Goal: Task Accomplishment & Management: Use online tool/utility

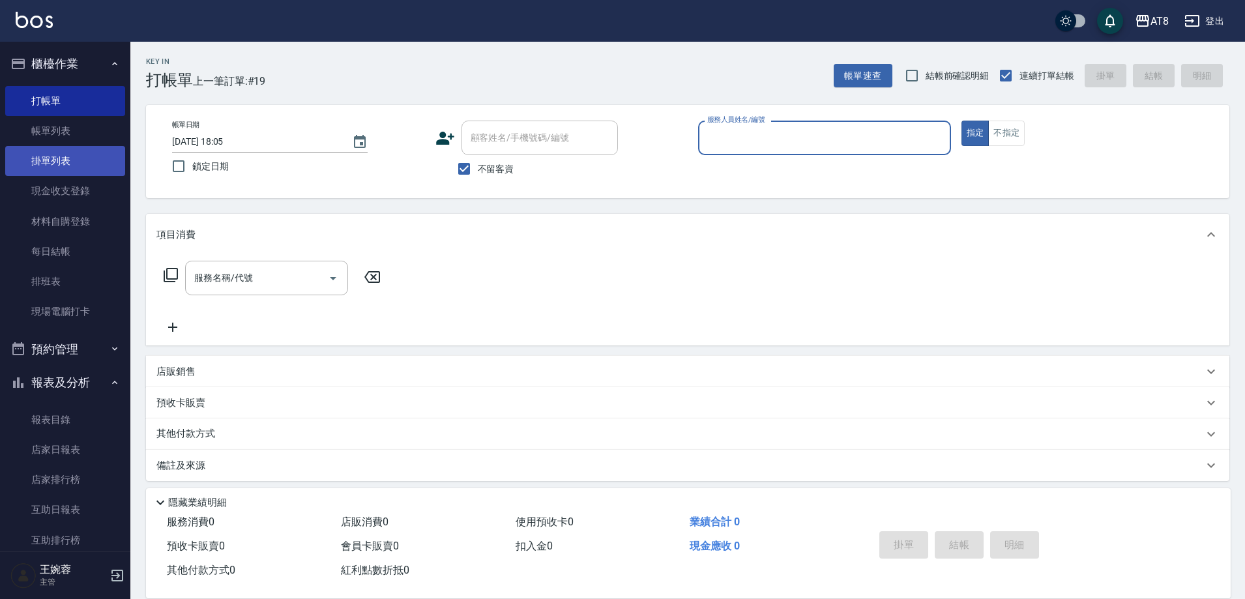
scroll to position [26, 0]
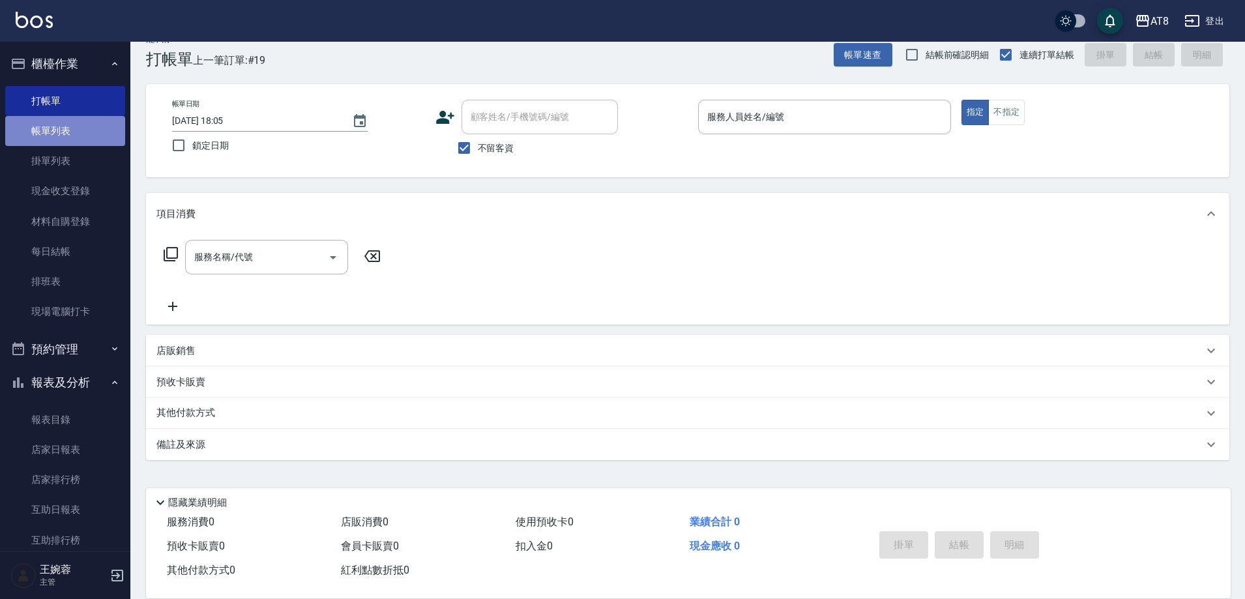
click at [78, 139] on link "帳單列表" at bounding box center [65, 131] width 120 height 30
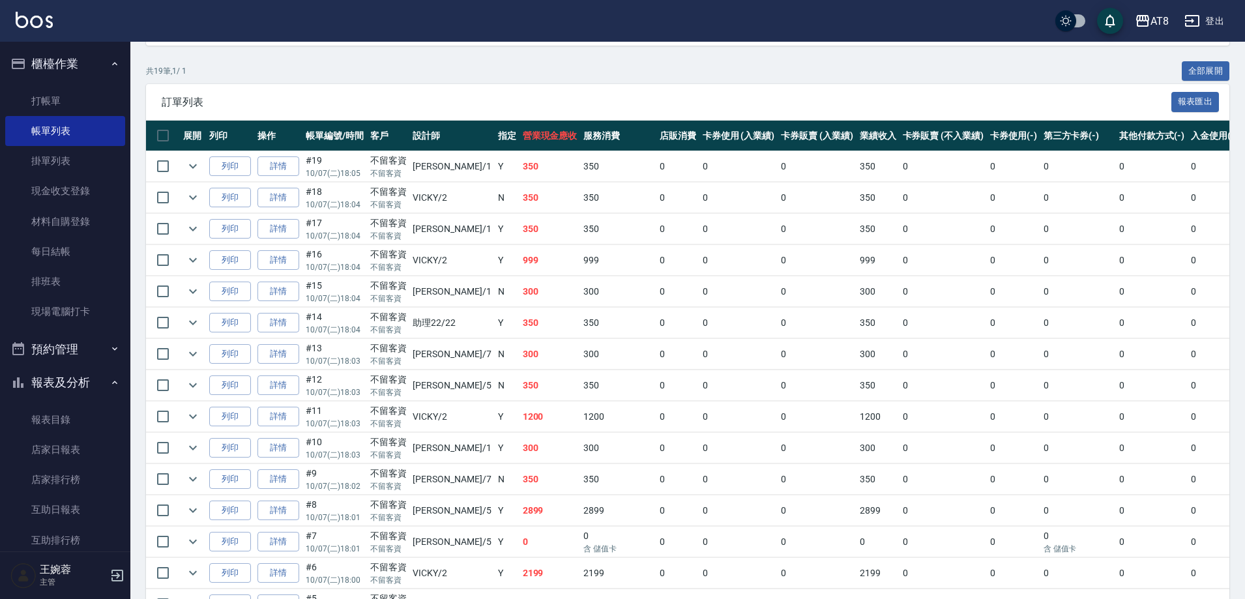
scroll to position [272, 0]
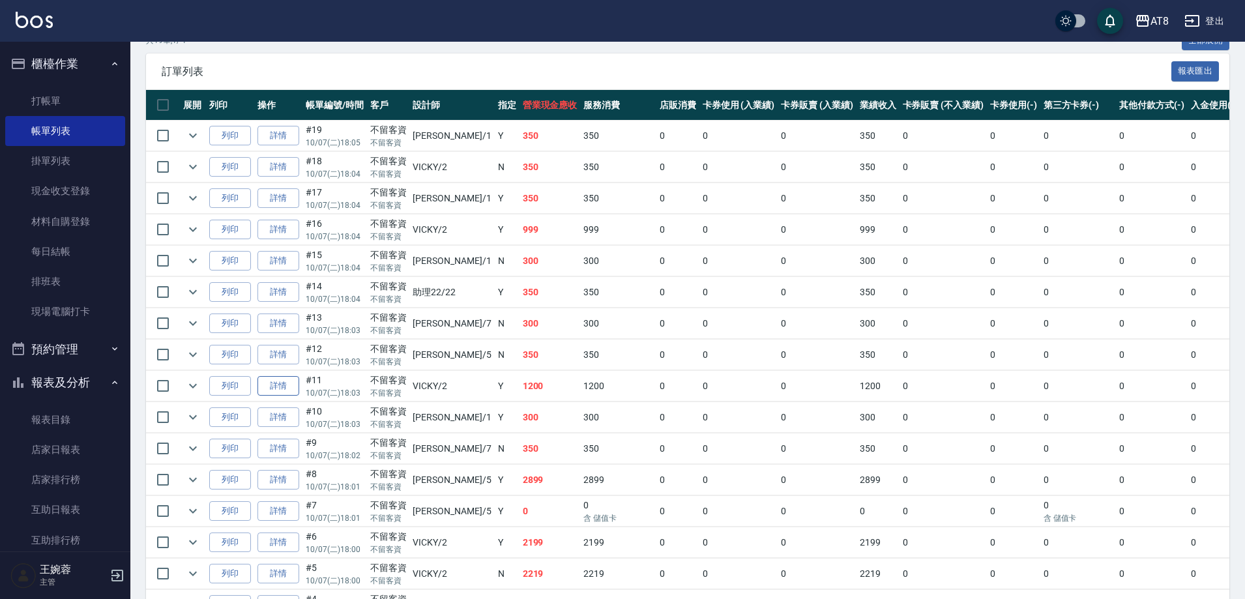
click at [283, 396] on link "詳情" at bounding box center [279, 386] width 42 height 20
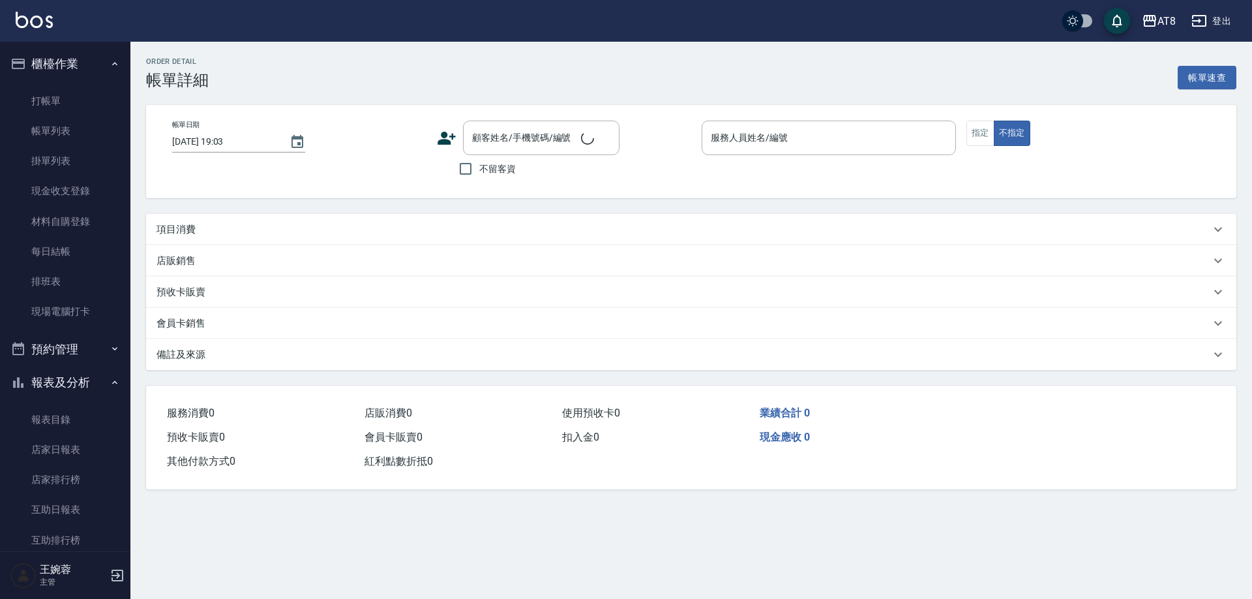
type input "[DATE] 18:03"
checkbox input "true"
type input "VICKY-2"
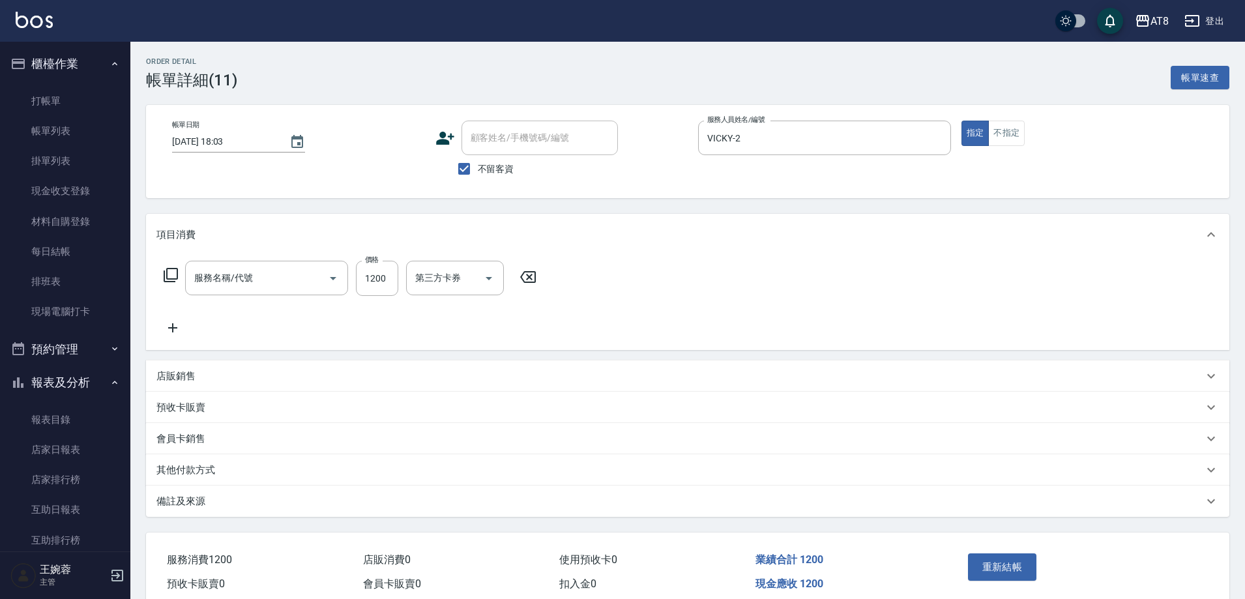
type input "入金護髮1200(501200)"
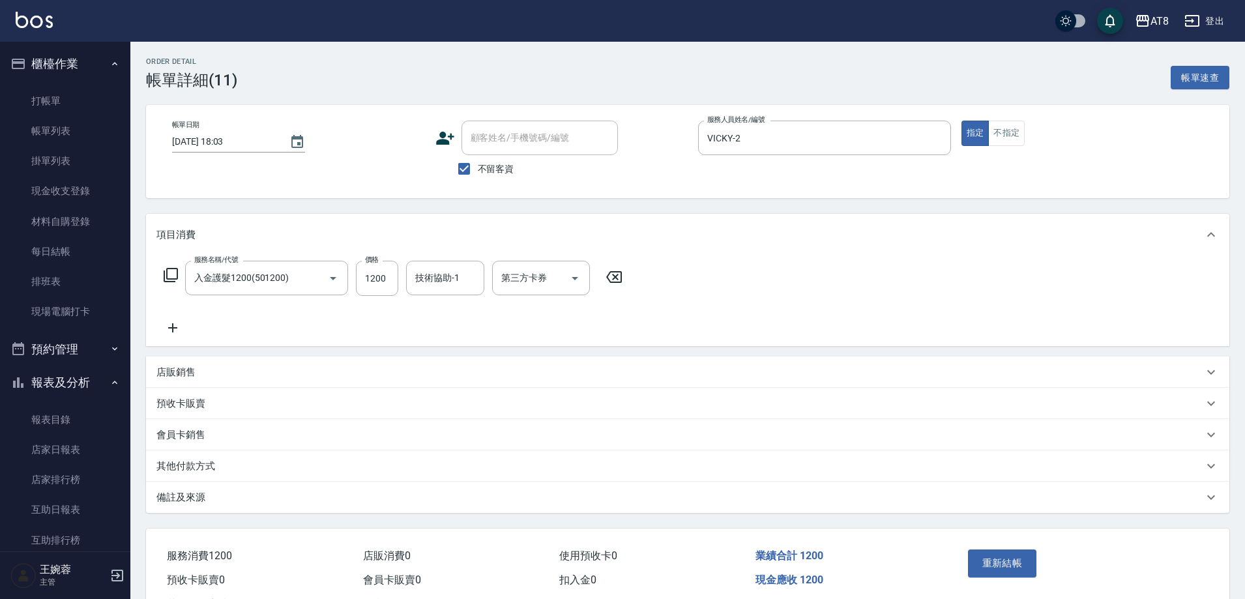
click at [163, 333] on icon at bounding box center [173, 328] width 33 height 16
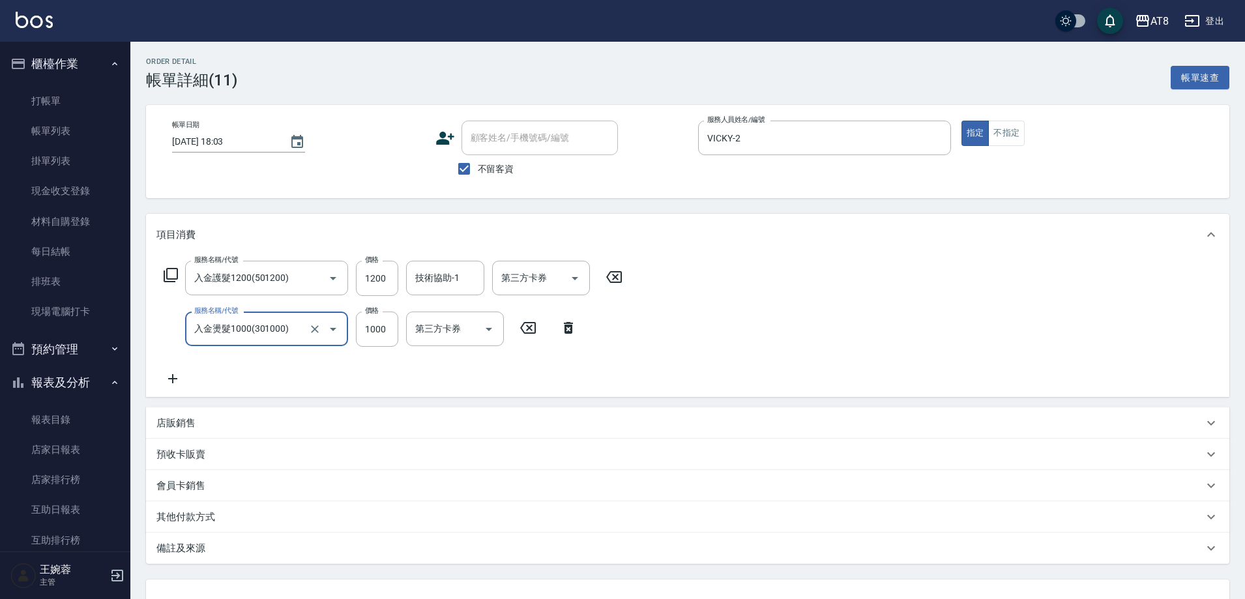
type input "入金燙髮1000(301000)"
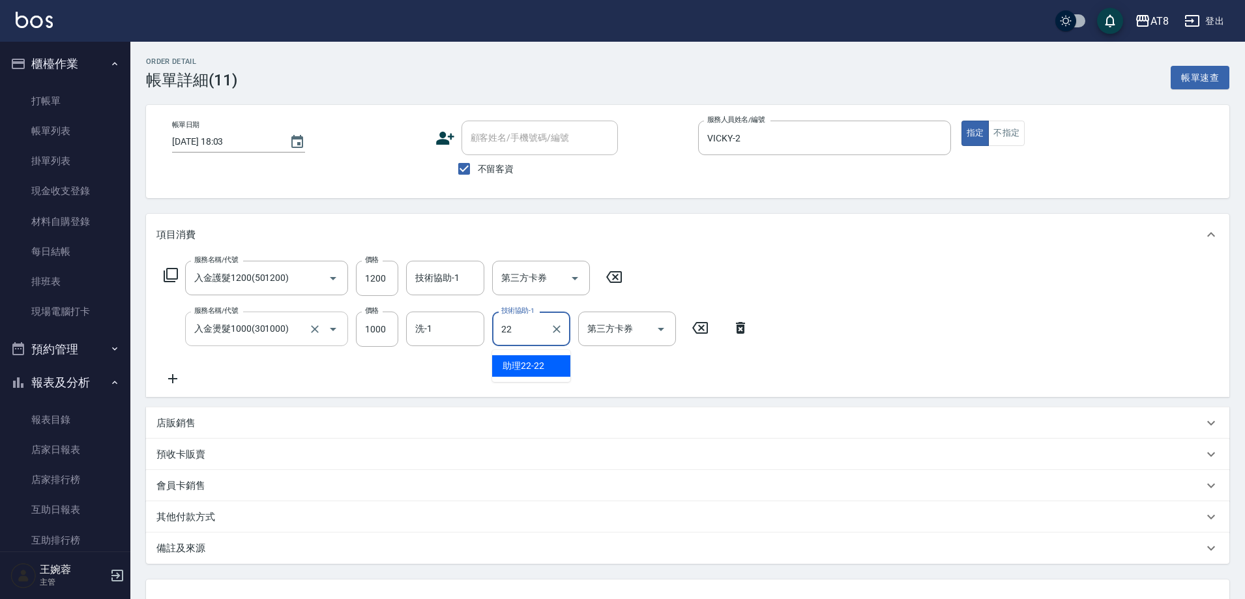
type input "助理22-22"
click at [454, 287] on input "技術協助-1" at bounding box center [445, 278] width 67 height 23
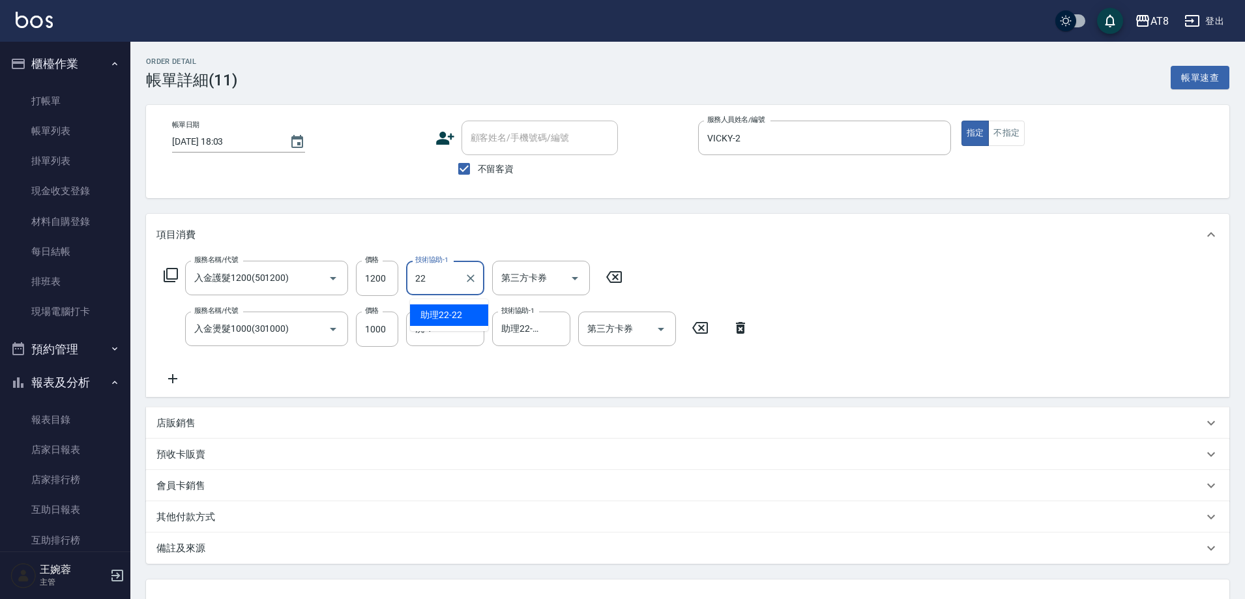
type input "助理22-22"
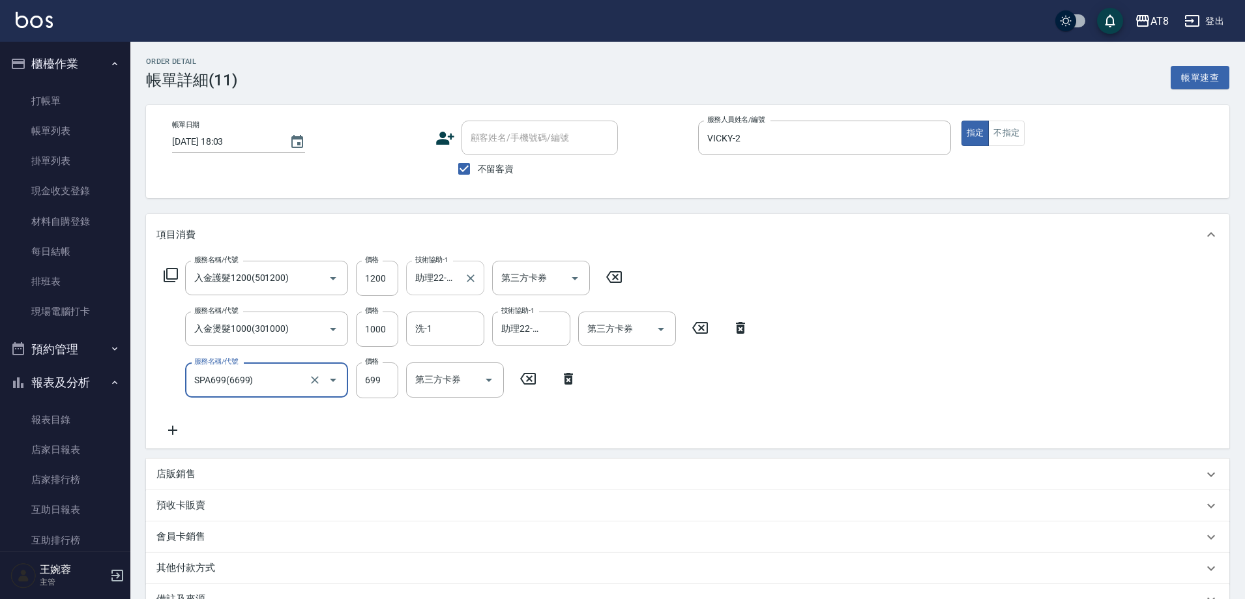
type input "SPA699(6699)"
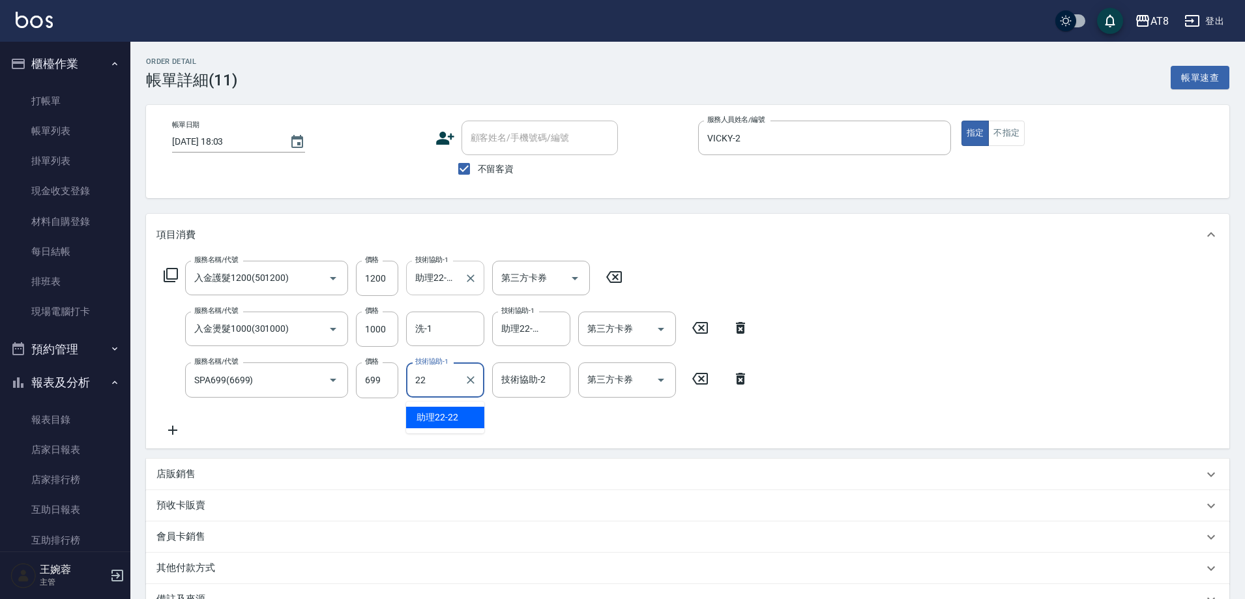
type input "助理22-22"
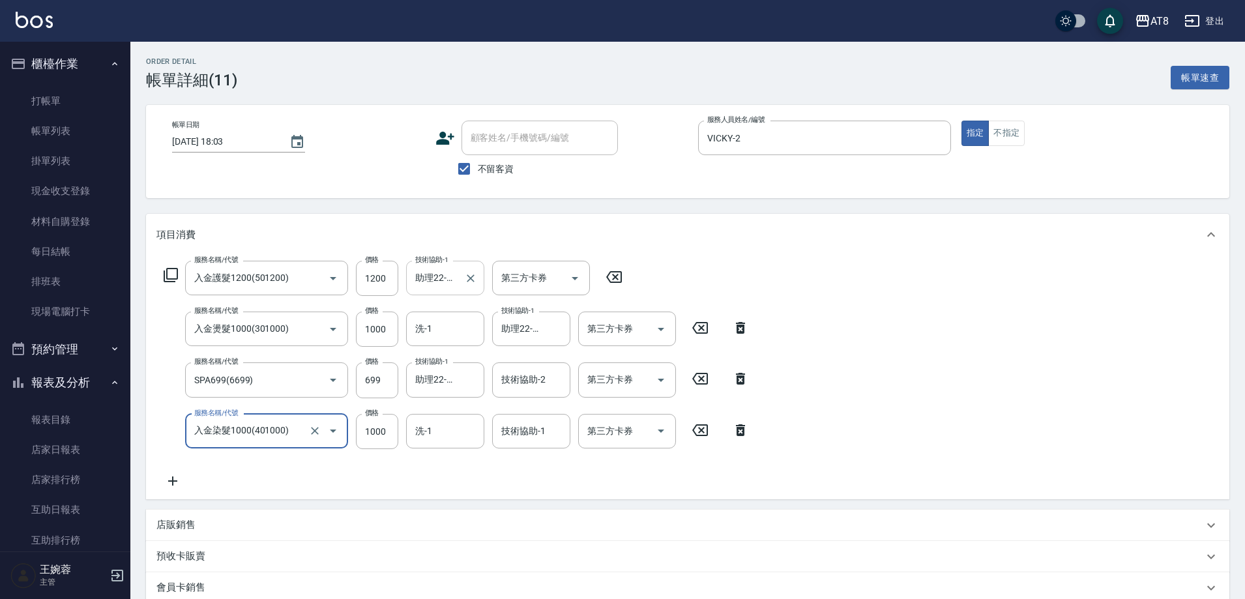
type input "入金染髮1000(401000)"
type input "1400"
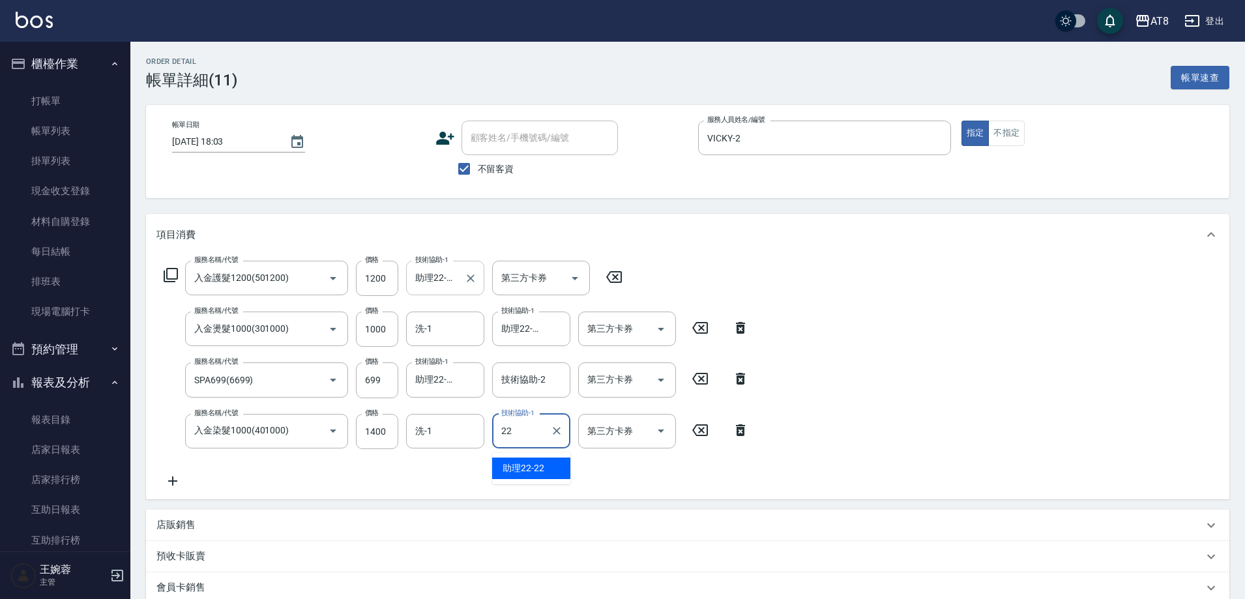
type input "助理22-22"
click at [549, 391] on input "技術協助-2" at bounding box center [531, 379] width 67 height 23
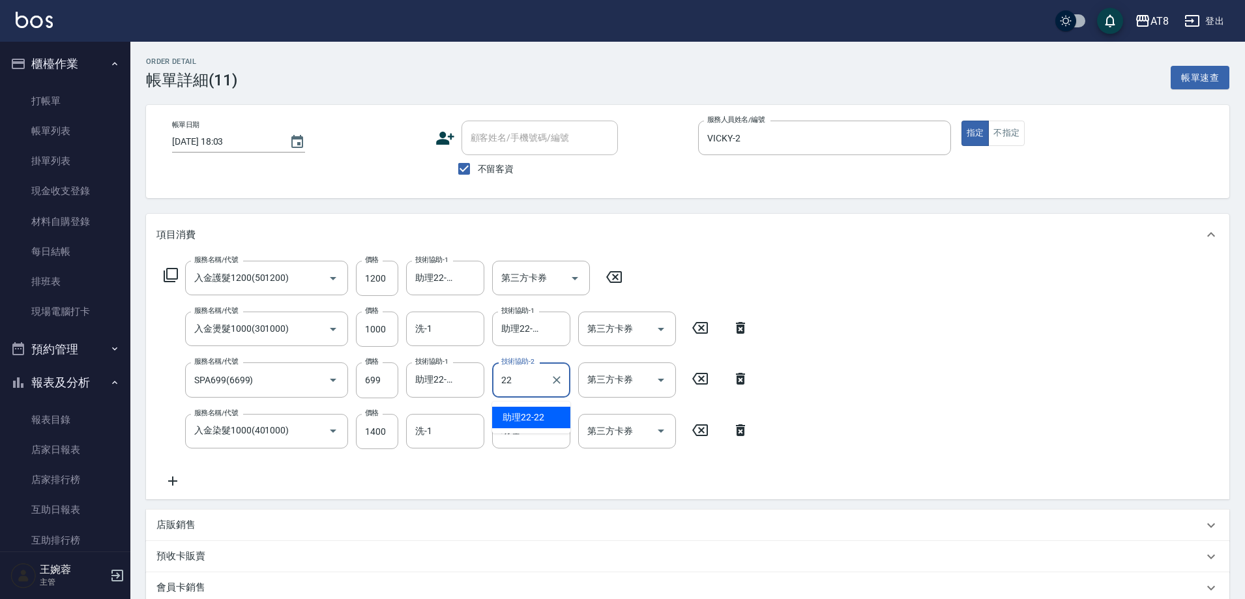
type input "助理22-22"
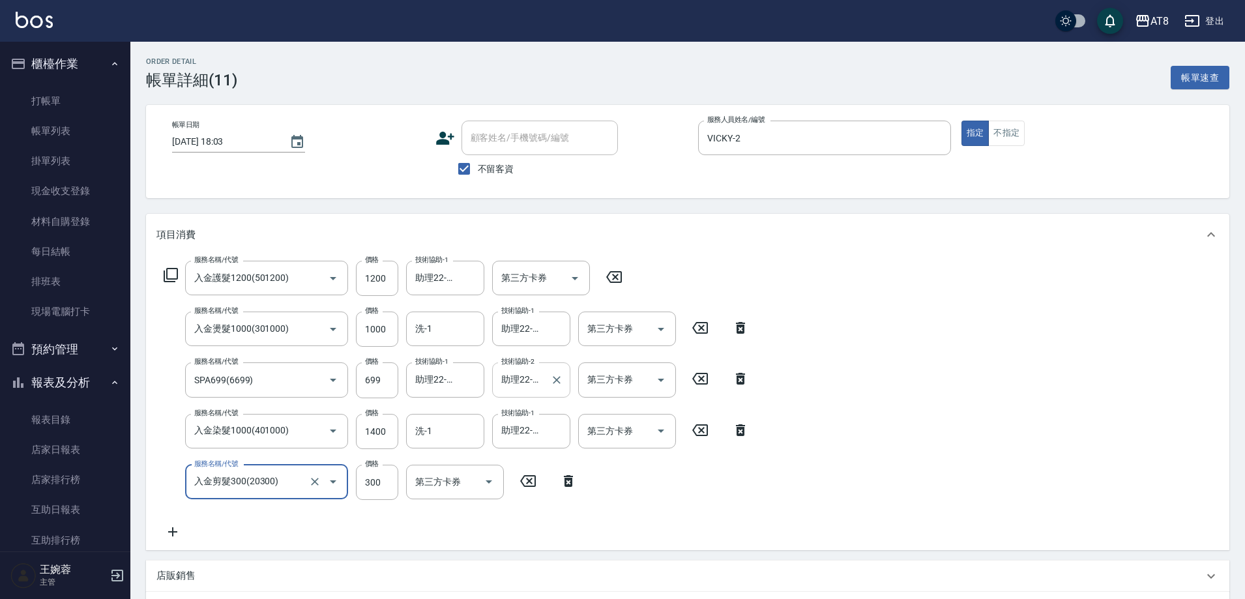
type input "入金剪髮300(20300)"
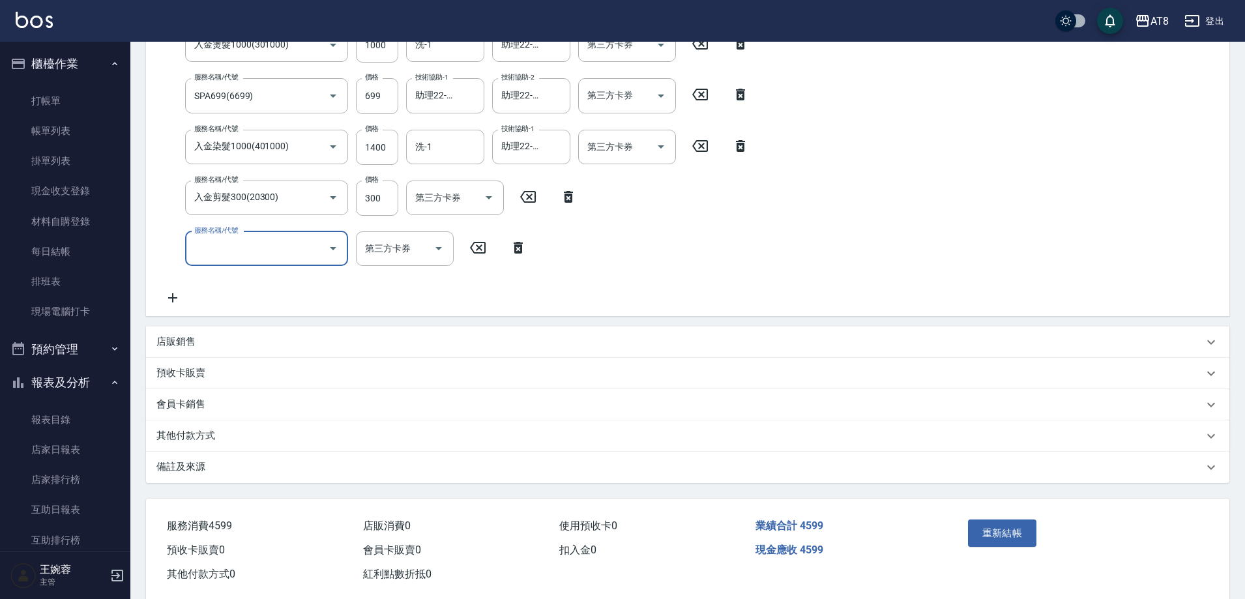
scroll to position [287, 0]
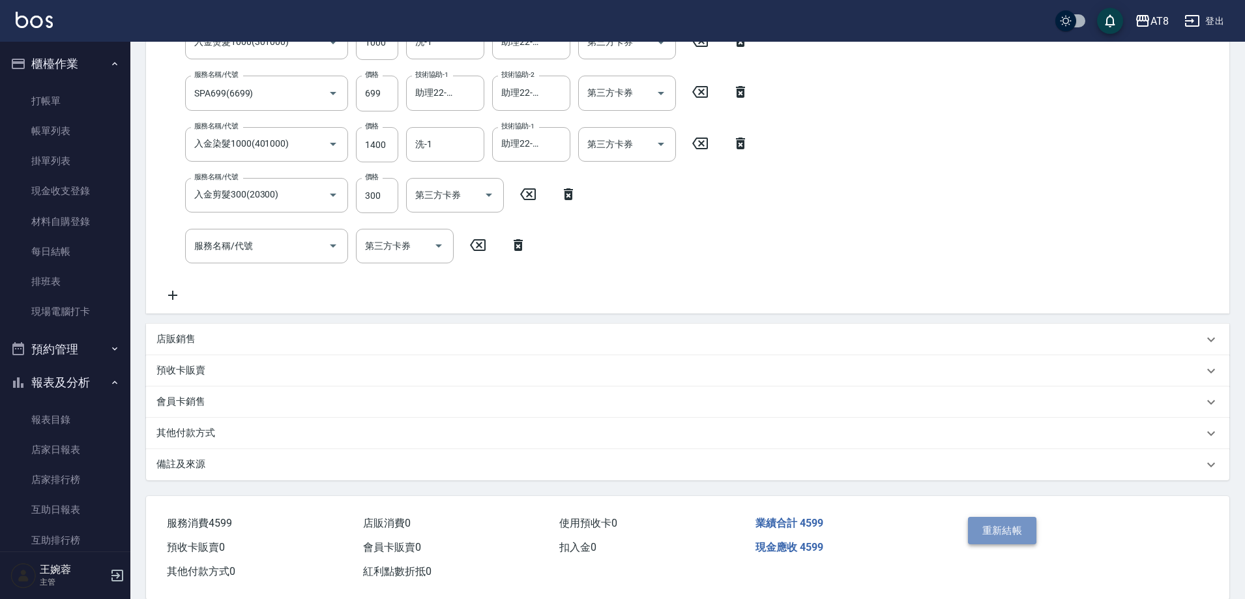
click at [1034, 541] on button "重新結帳" at bounding box center [1002, 530] width 69 height 27
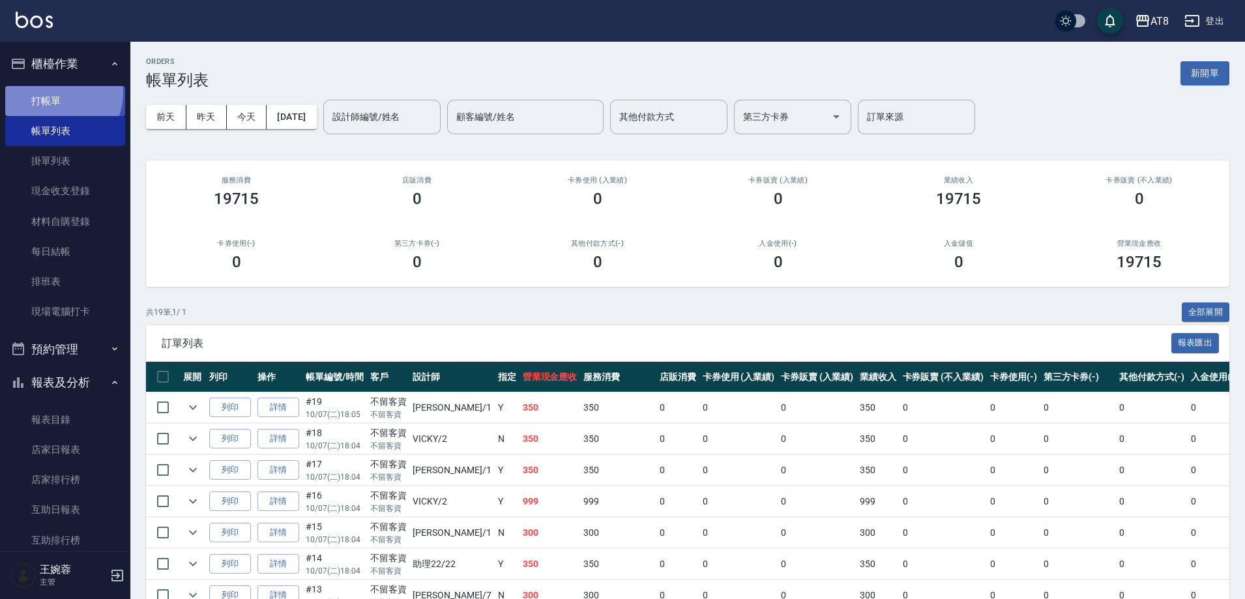
click at [49, 91] on link "打帳單" at bounding box center [65, 101] width 120 height 30
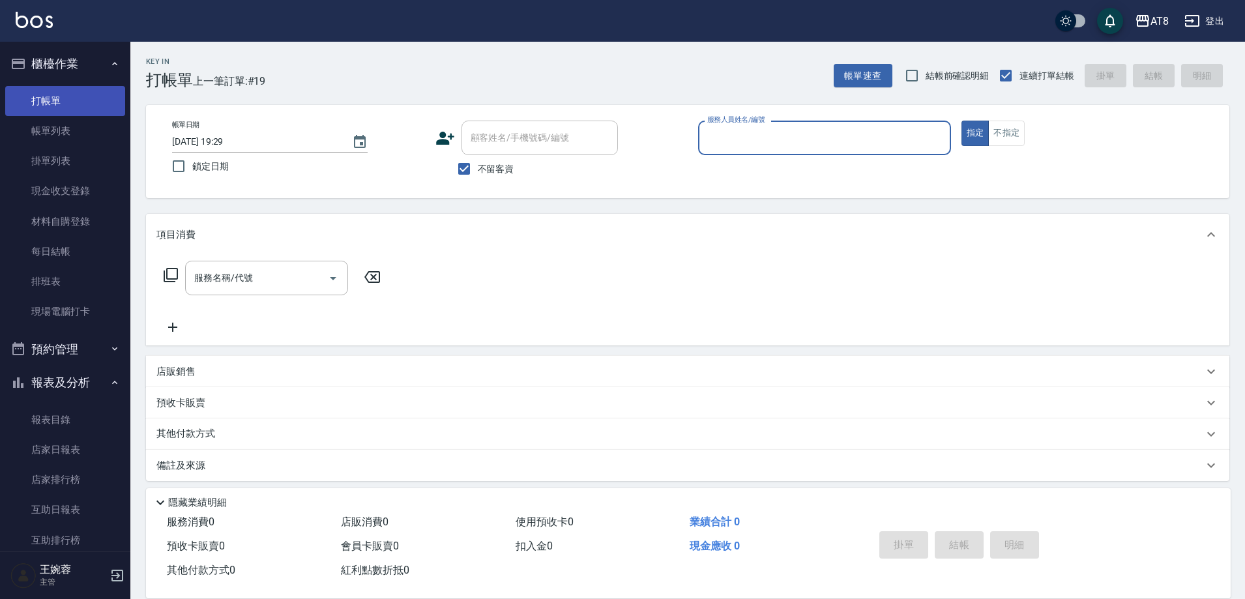
type input "1"
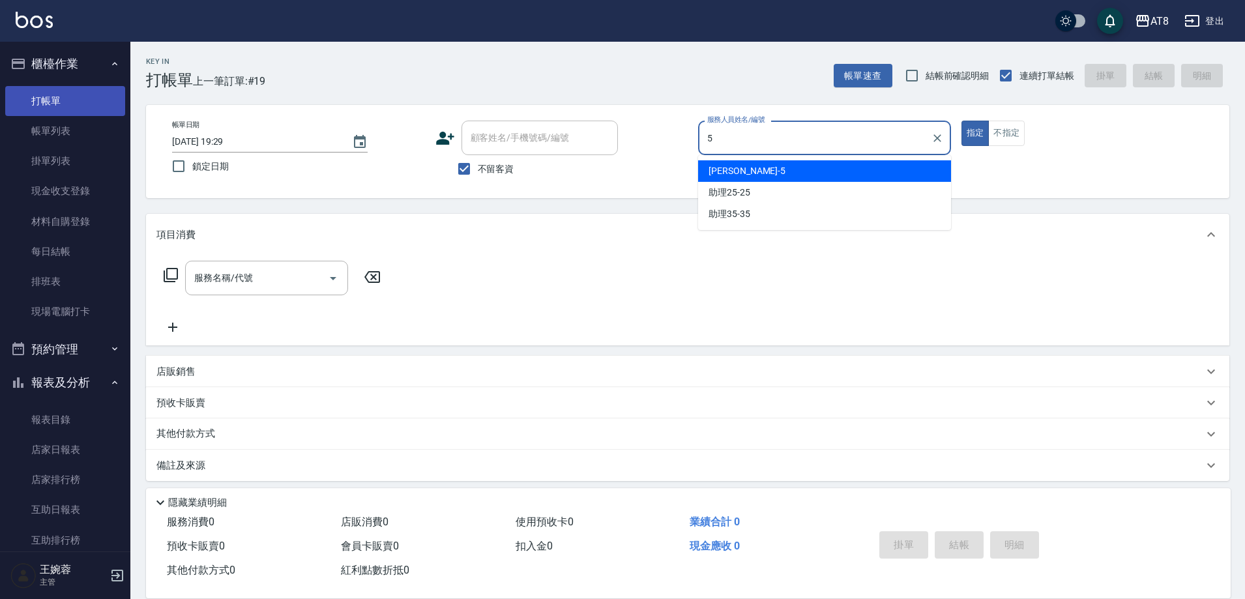
type input "HANK-5"
type button "true"
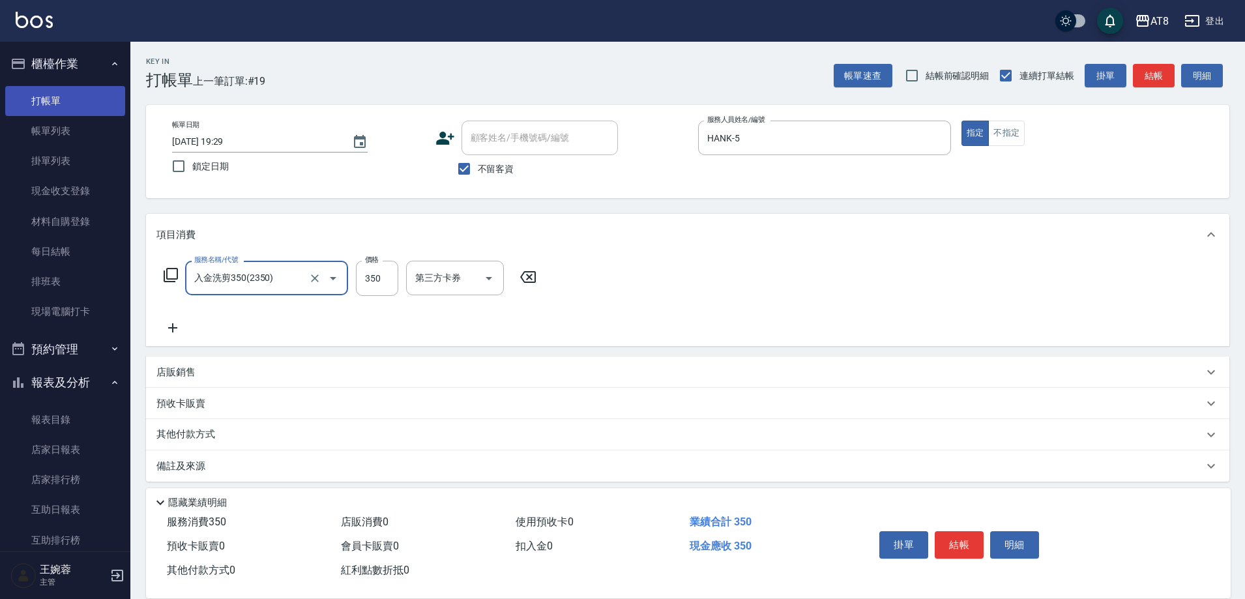
type input "入金洗剪350(2350)"
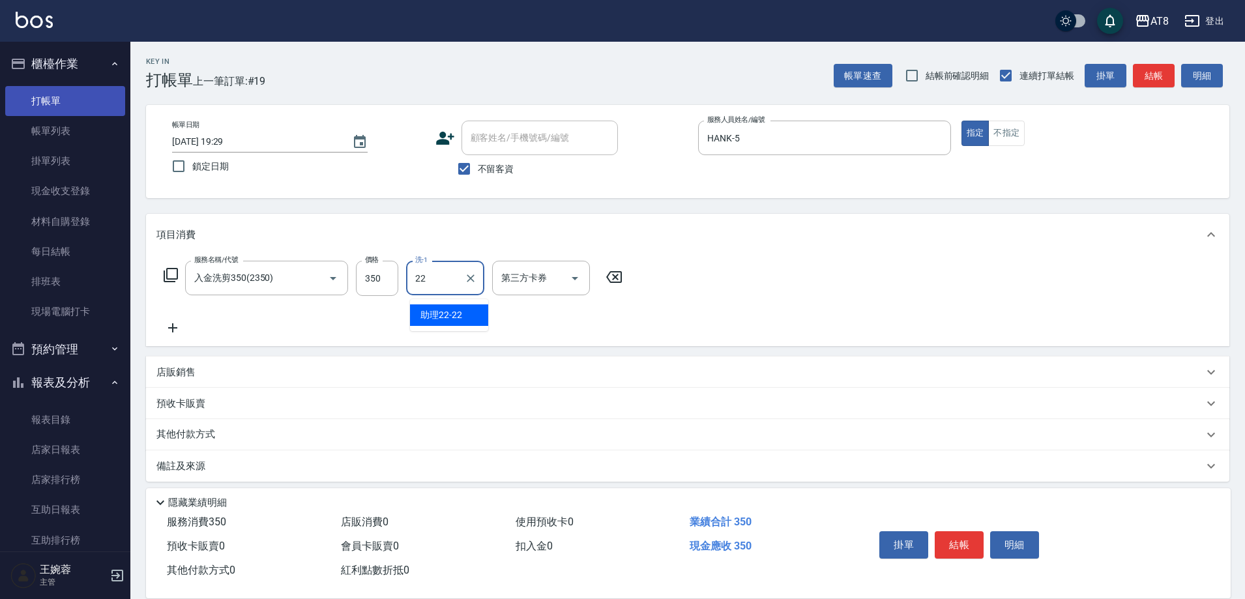
type input "助理22-22"
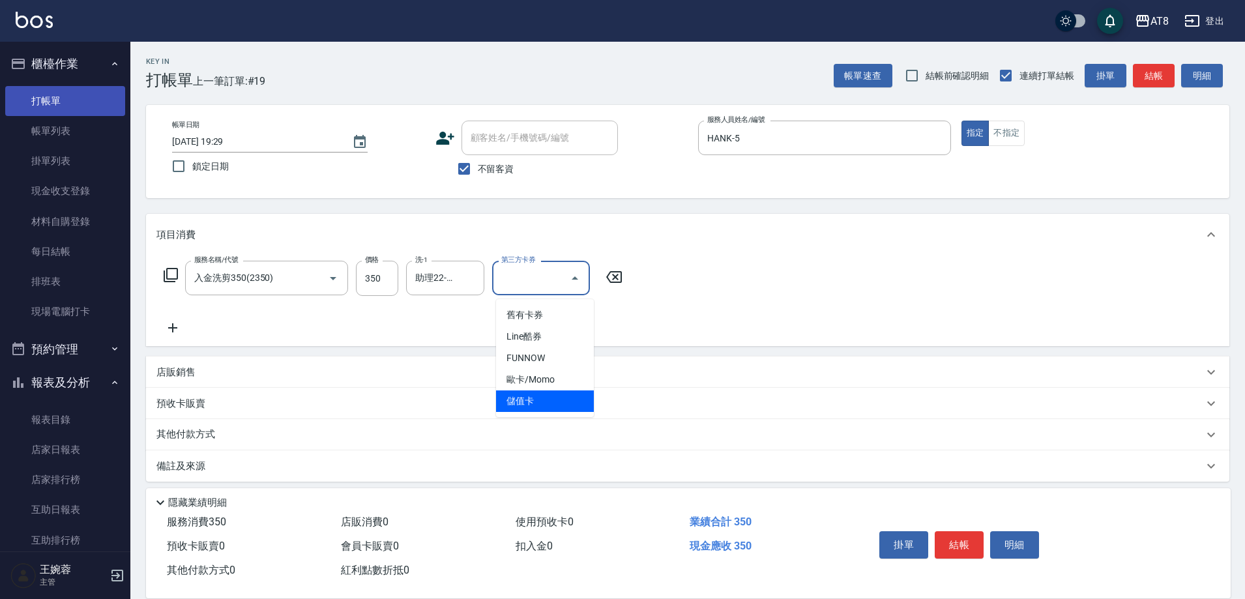
type input "儲值卡"
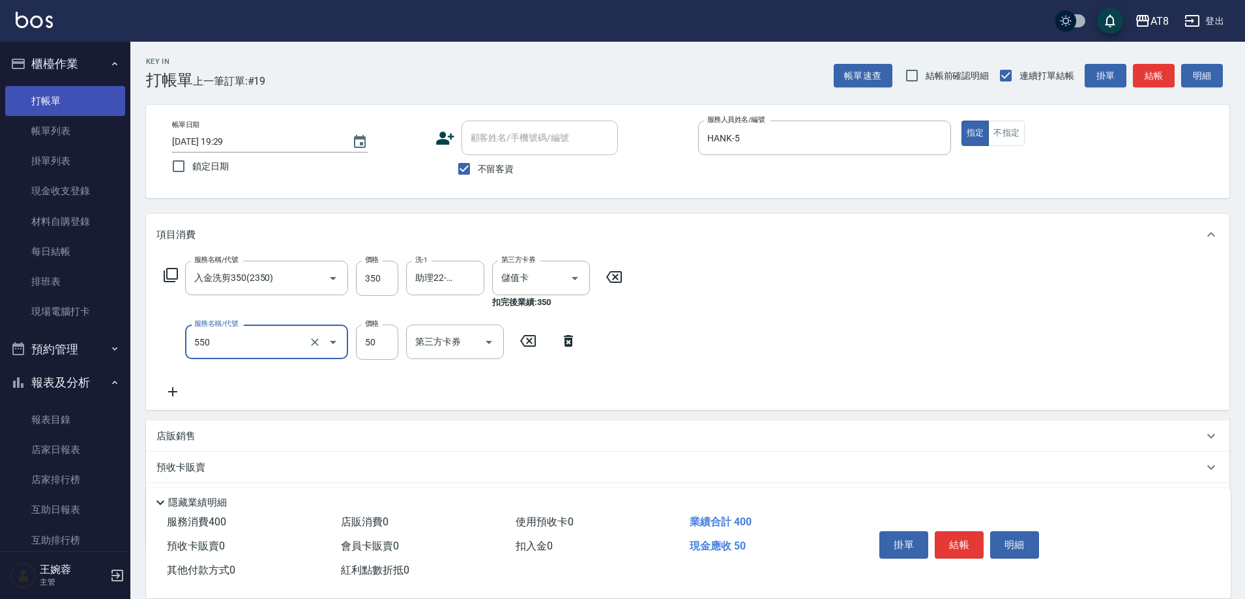
type input "精油或深層(550)"
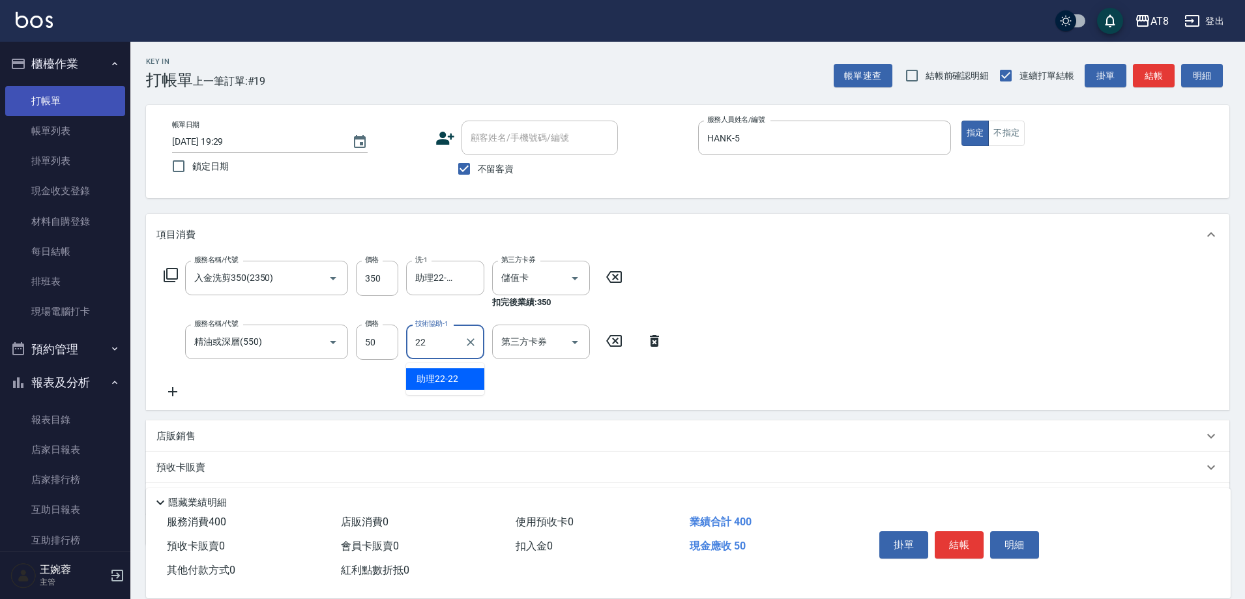
type input "助理22-22"
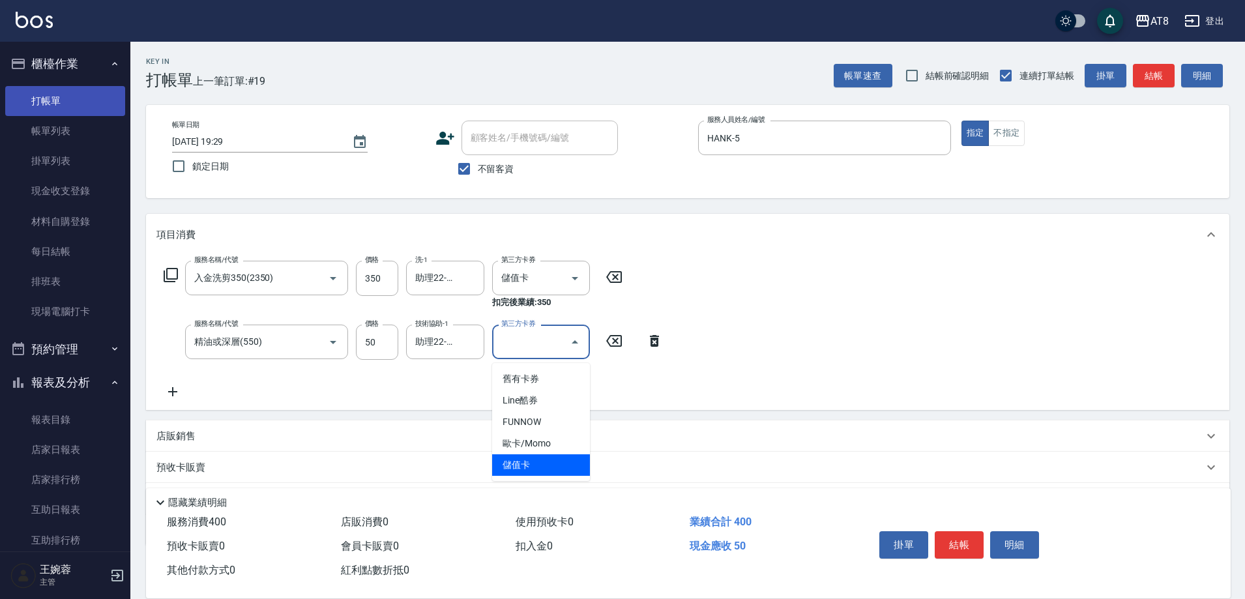
type input "儲值卡"
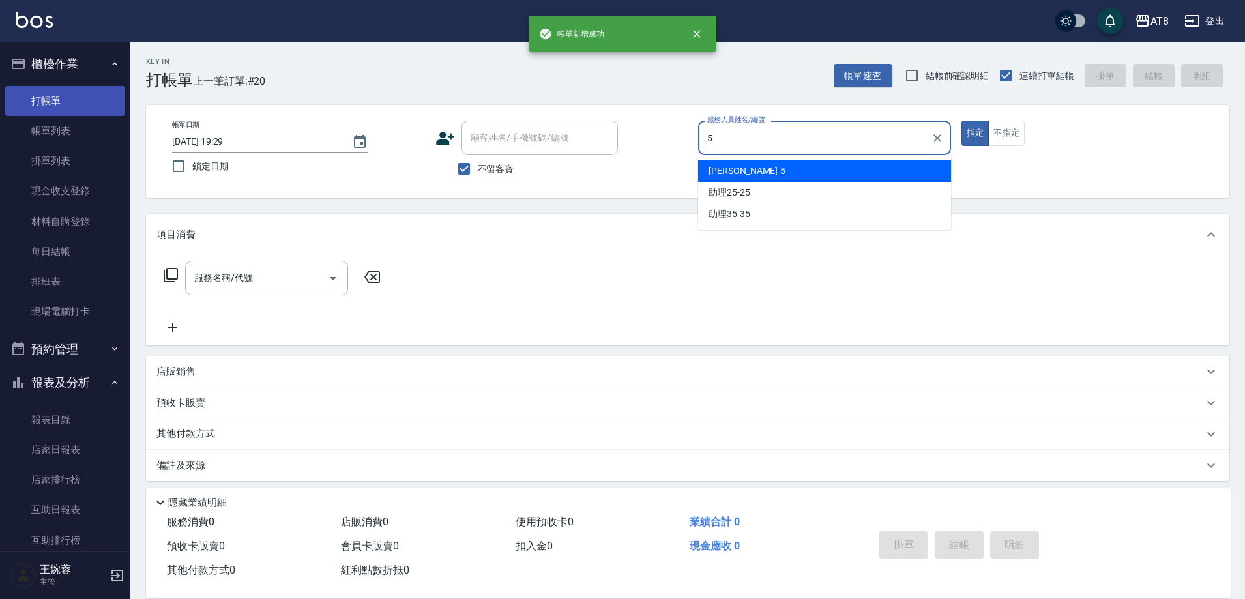
type input "HANK-5"
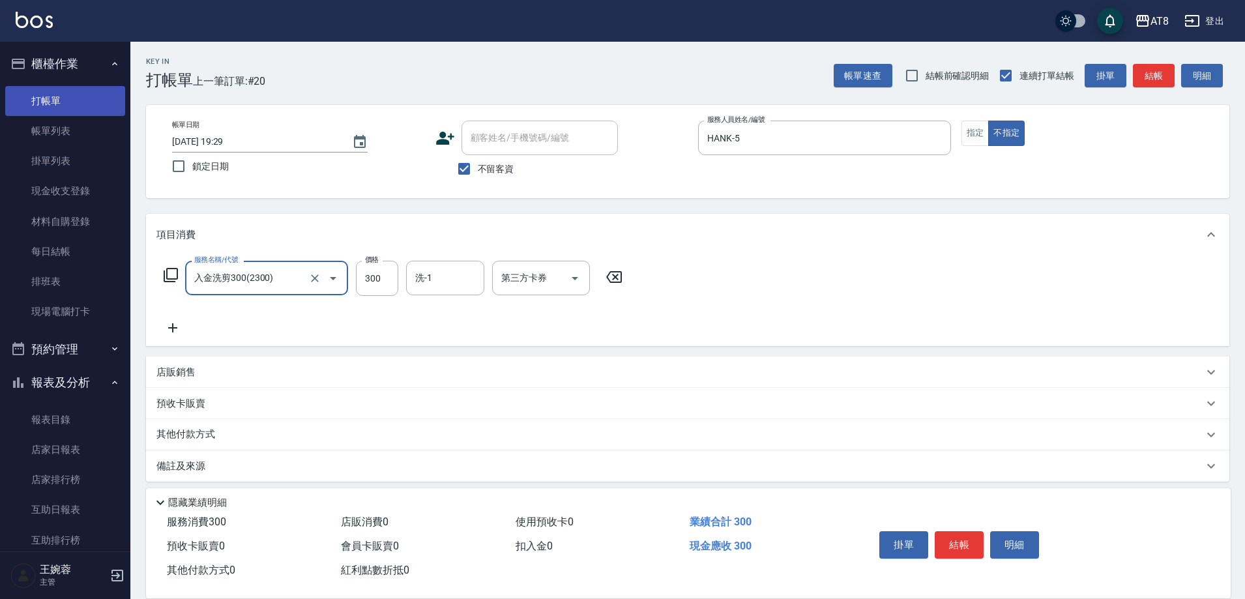
type input "入金洗剪300(2300)"
type input "助理28-28"
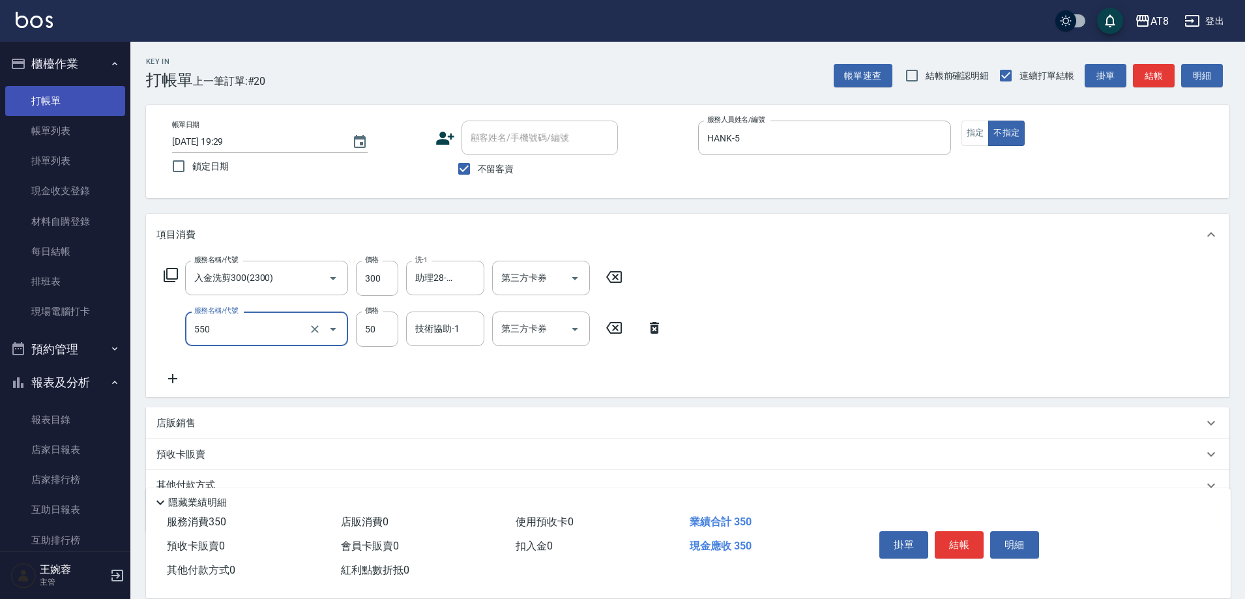
type input "精油或深層(550)"
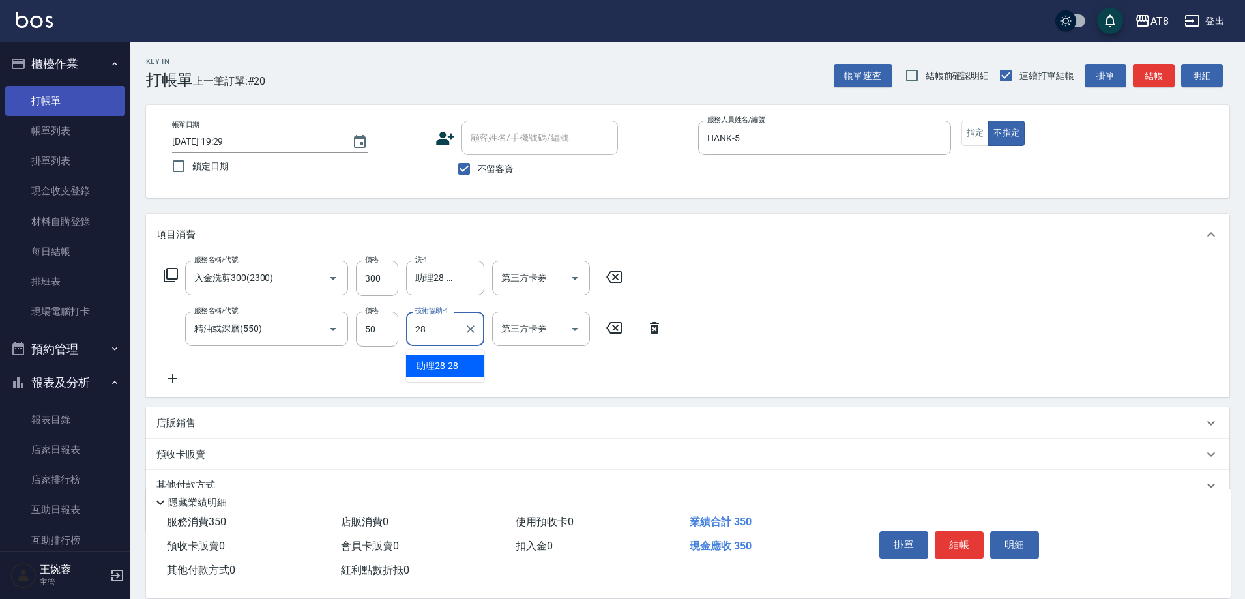
type input "助理28-28"
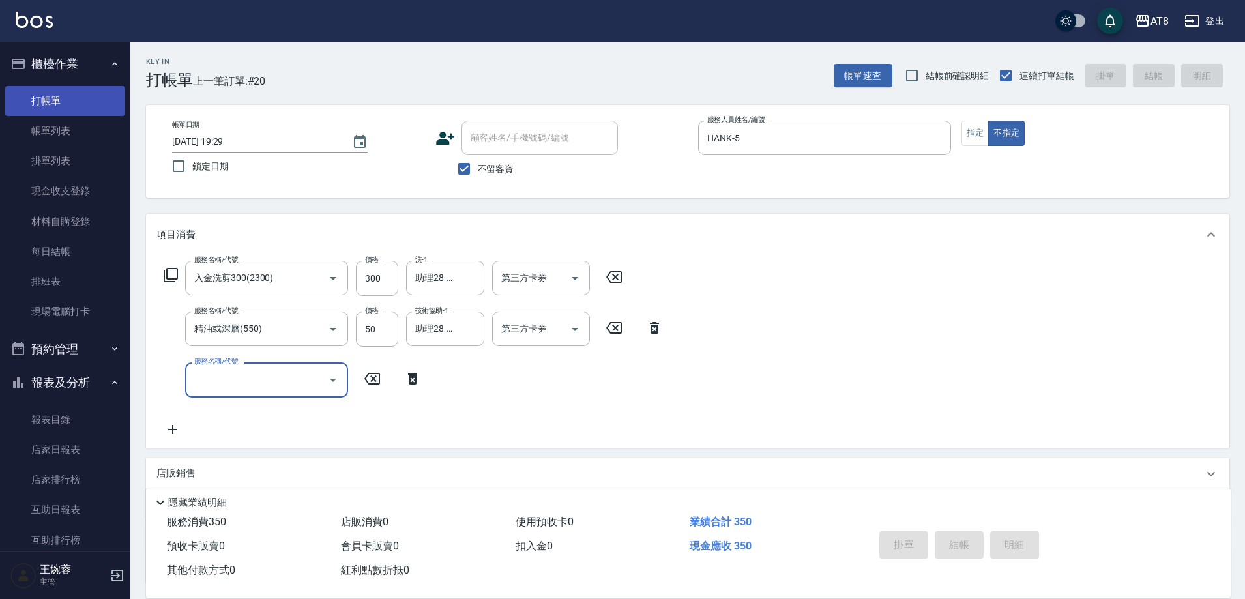
type input "[DATE] 19:30"
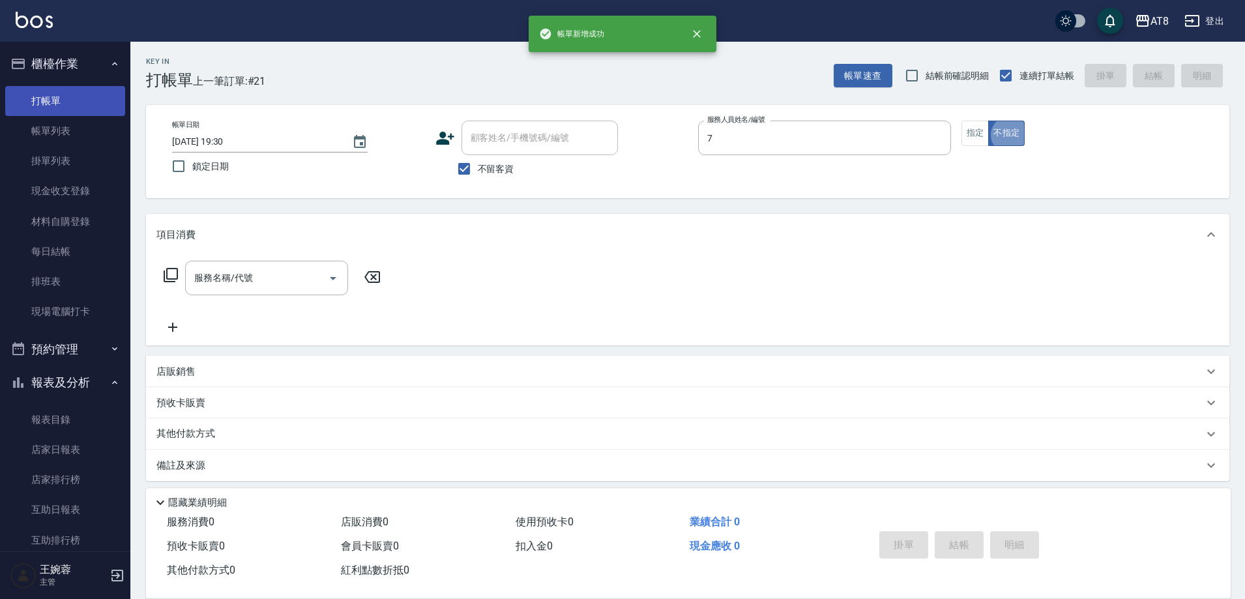
type input "[PERSON_NAME]-7"
type button "false"
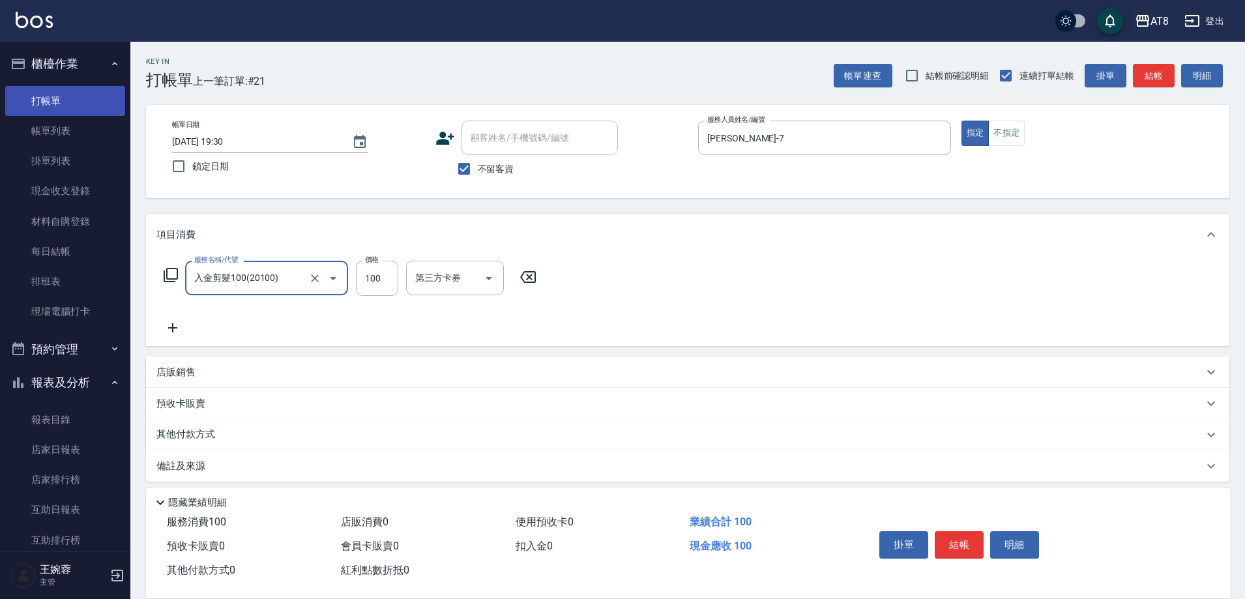
type input "入金剪髮100(20100)"
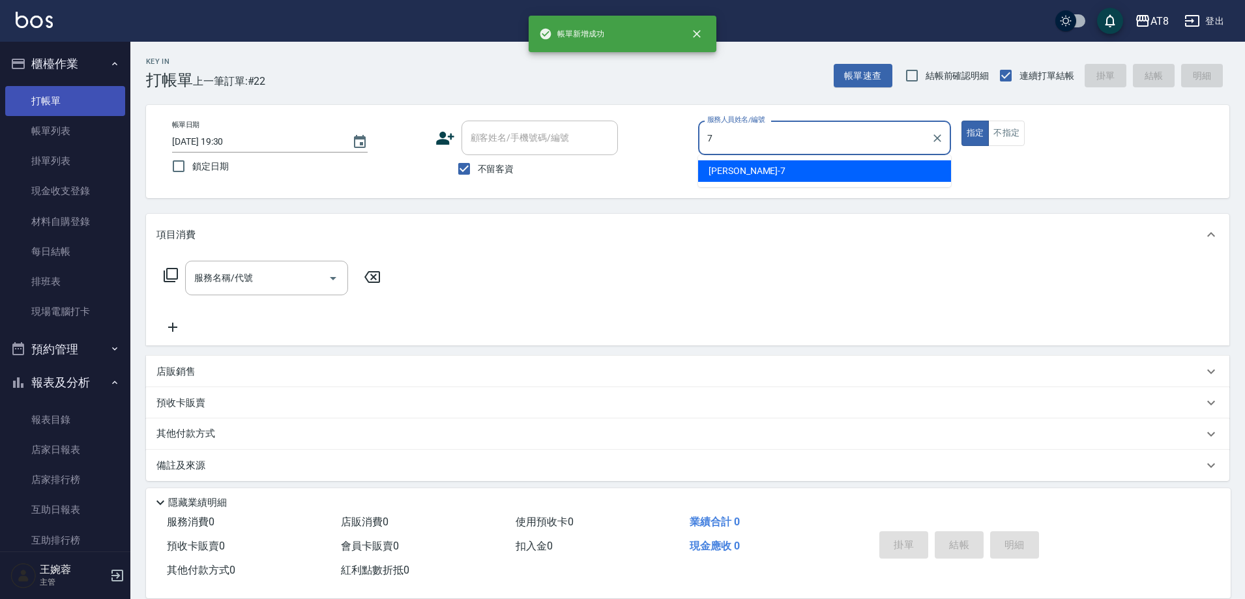
type input "[PERSON_NAME]-7"
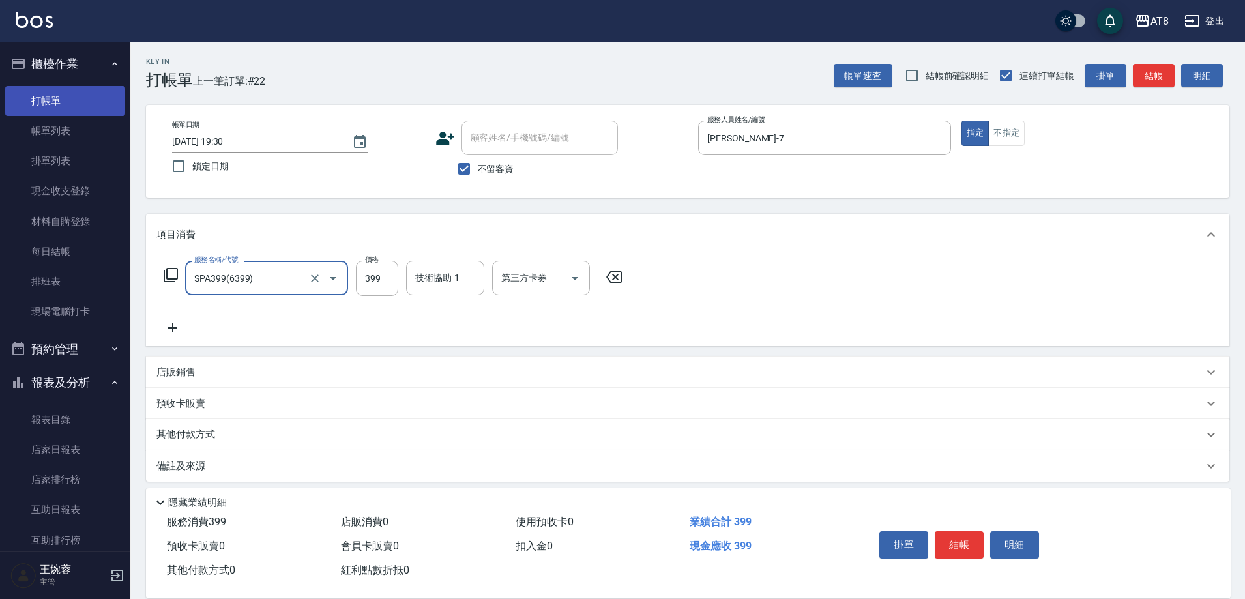
type input "SPA399(6399)"
type input "助理22-22"
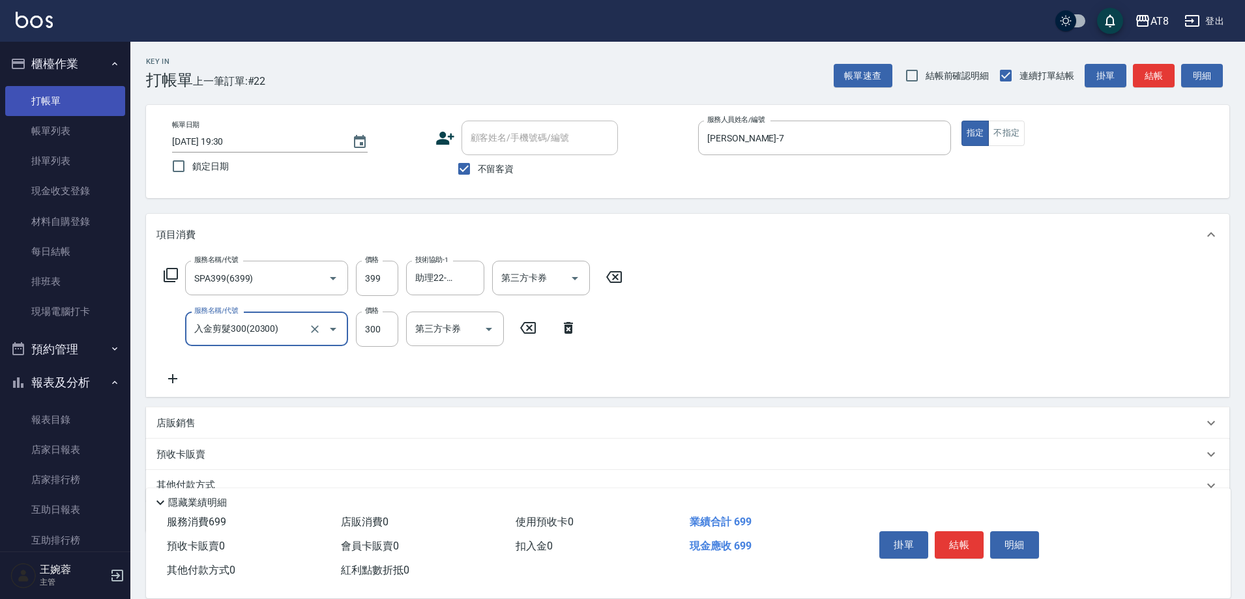
type input "入金剪髮300(20300)"
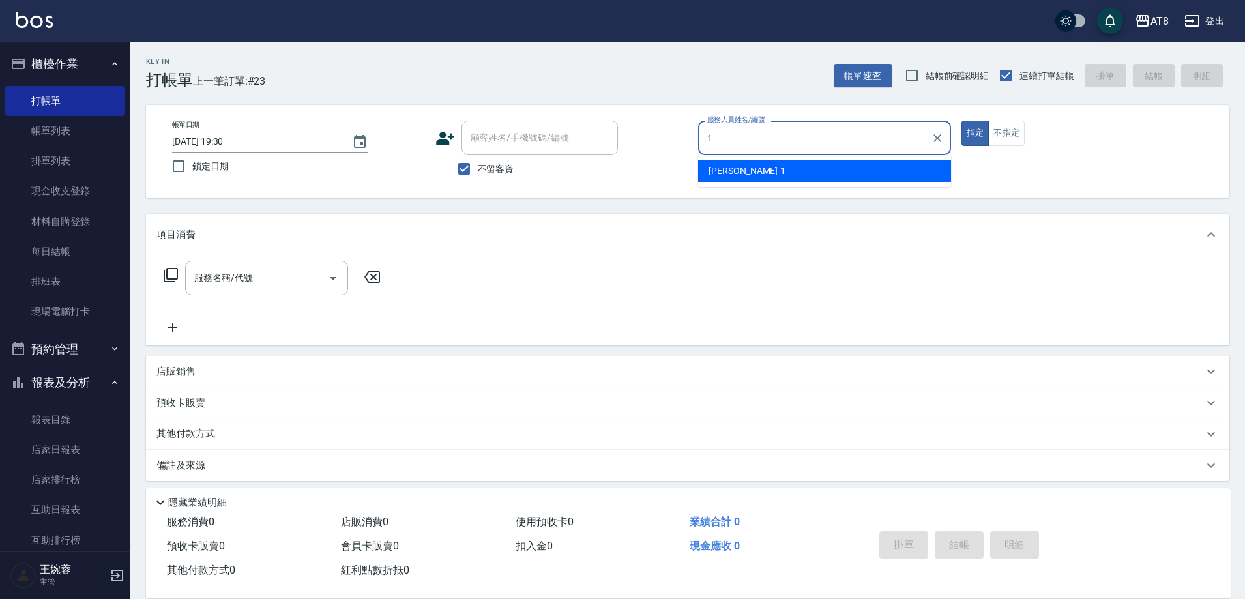
type input "YUKI-1"
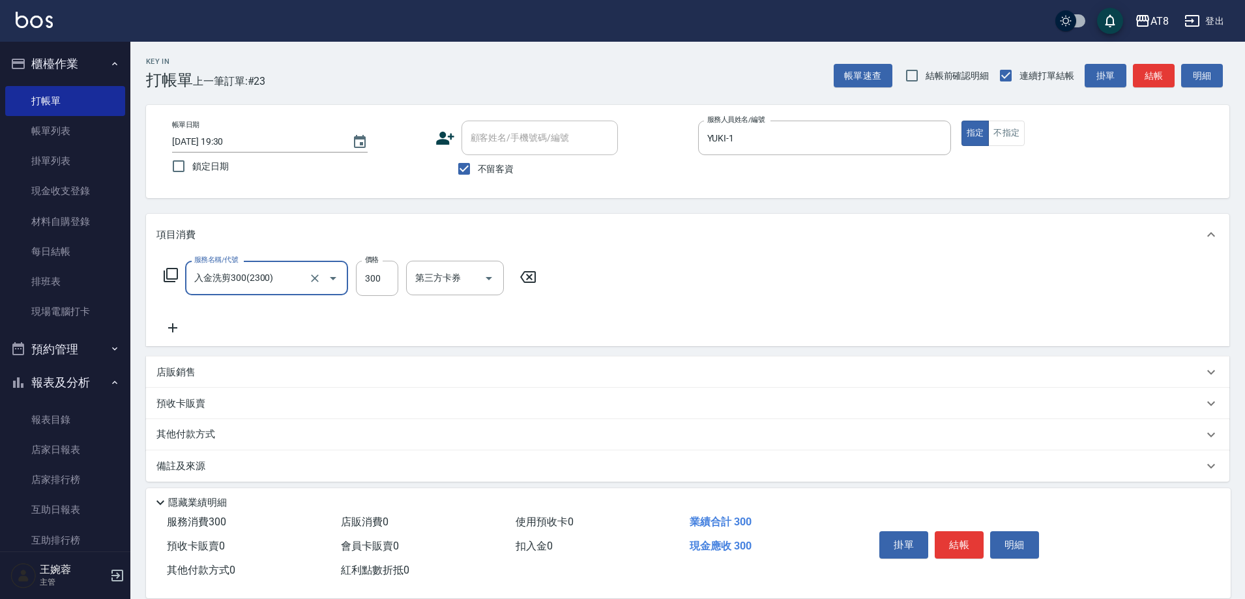
type input "入金洗剪300(2300)"
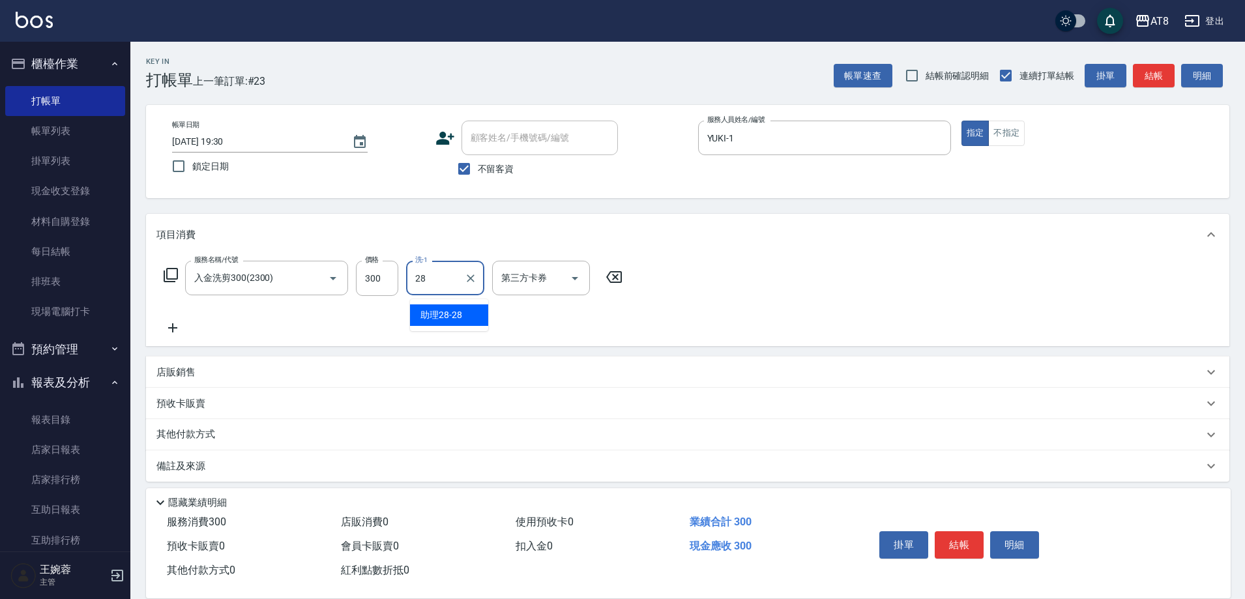
type input "助理28-28"
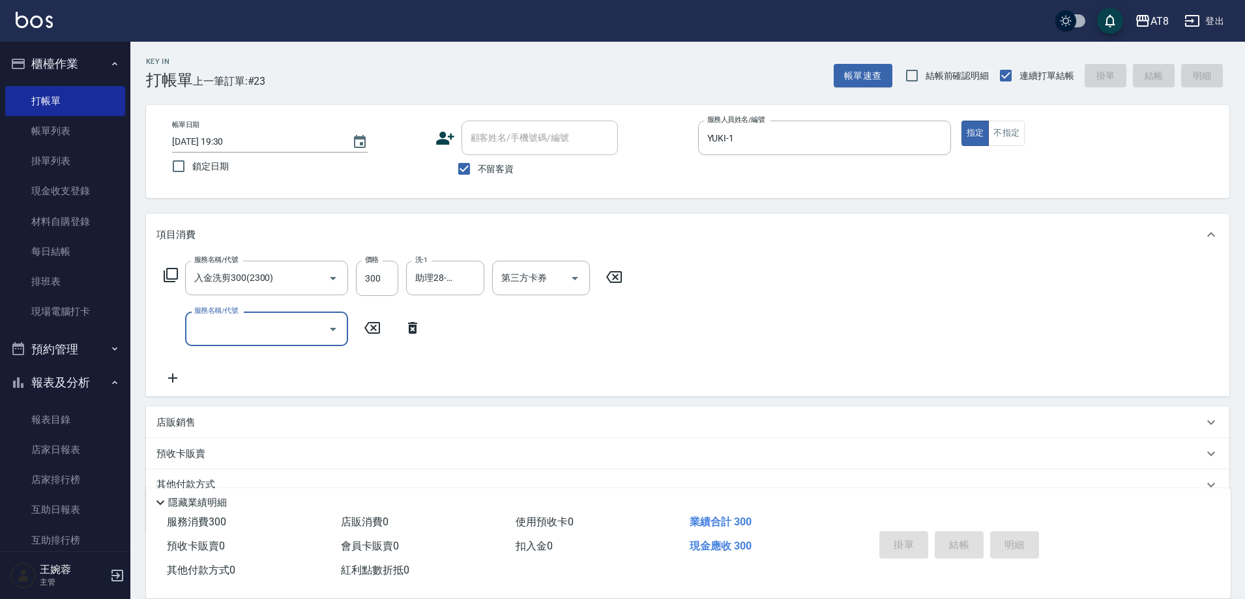
type input "1"
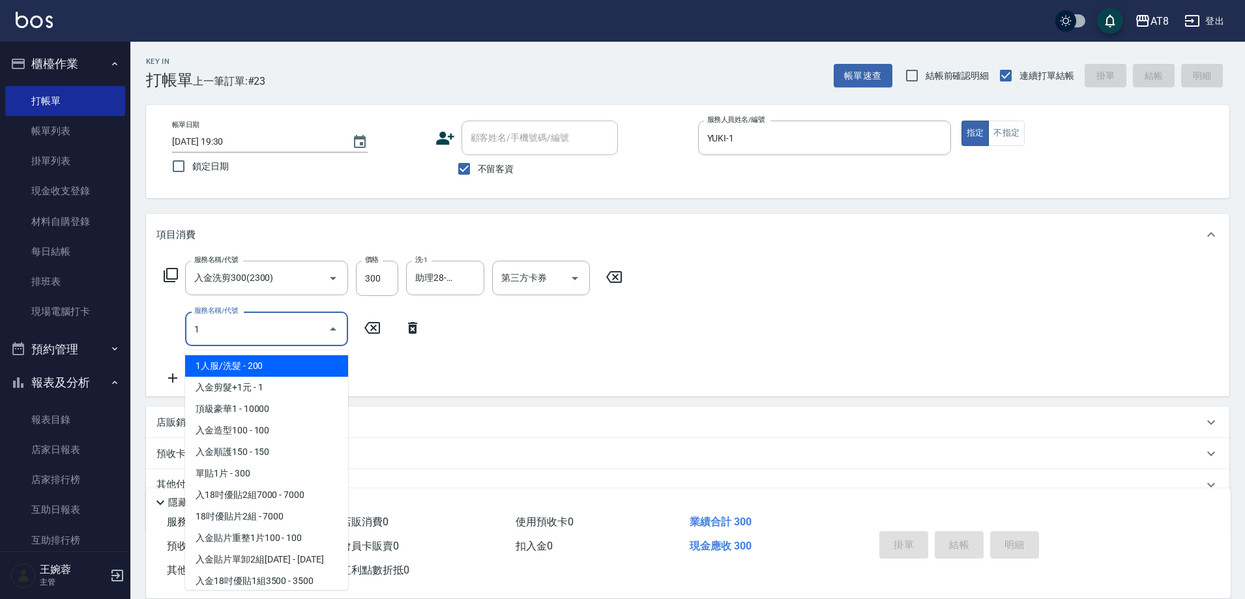
type input "[DATE] 20:22"
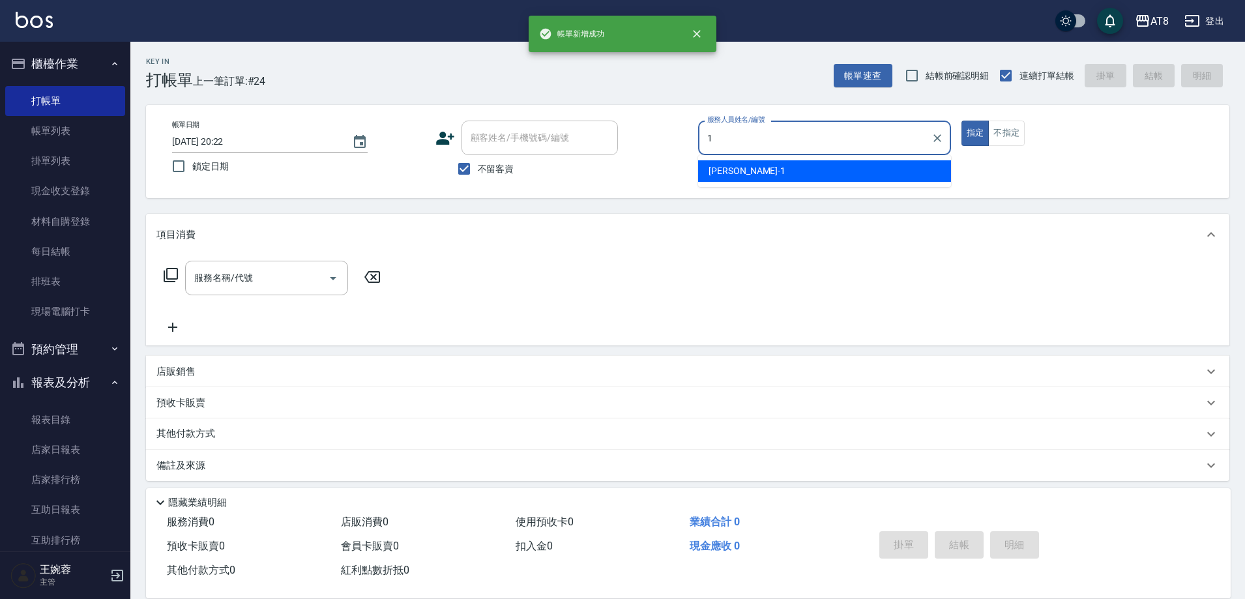
type input "YUKI-1"
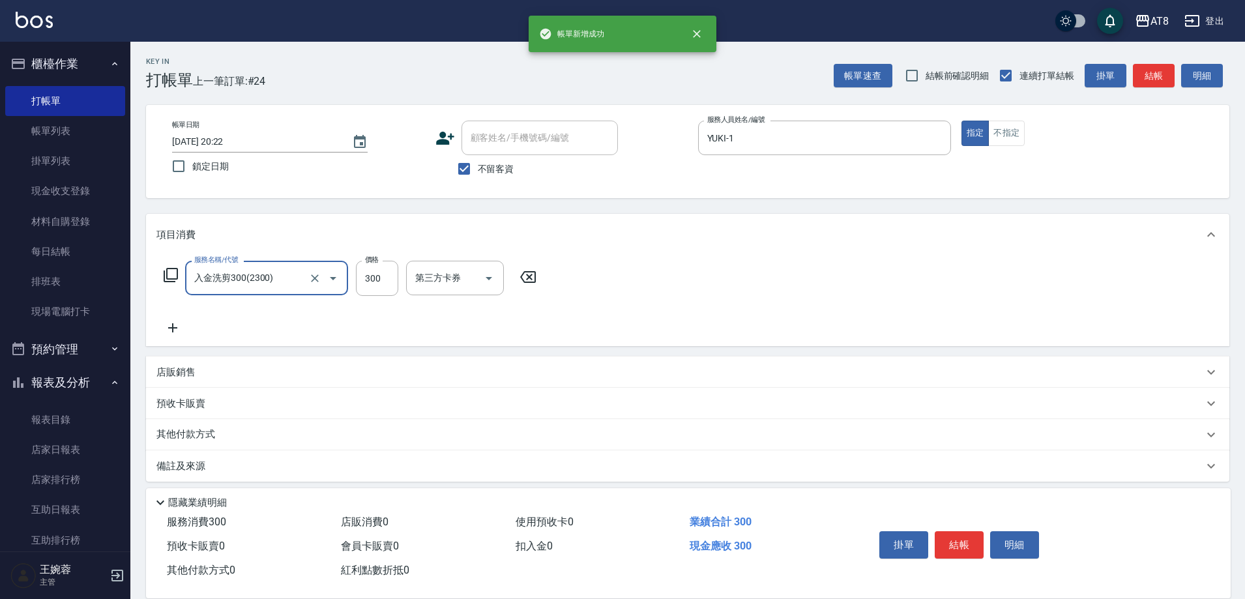
type input "入金洗剪300(2300)"
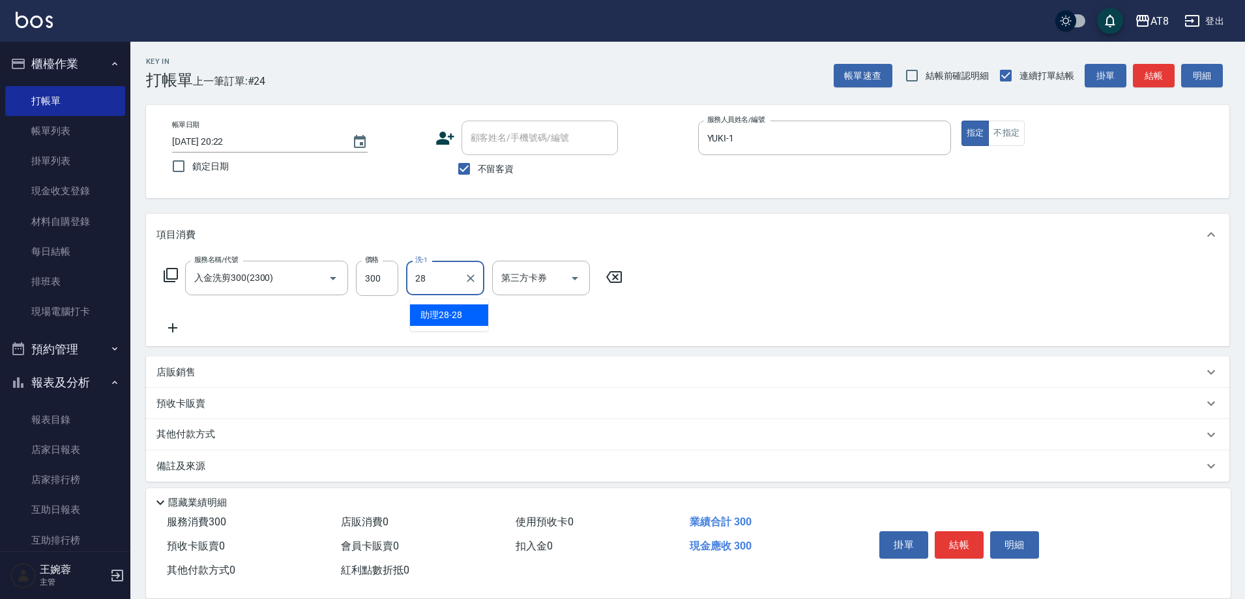
type input "助理28-28"
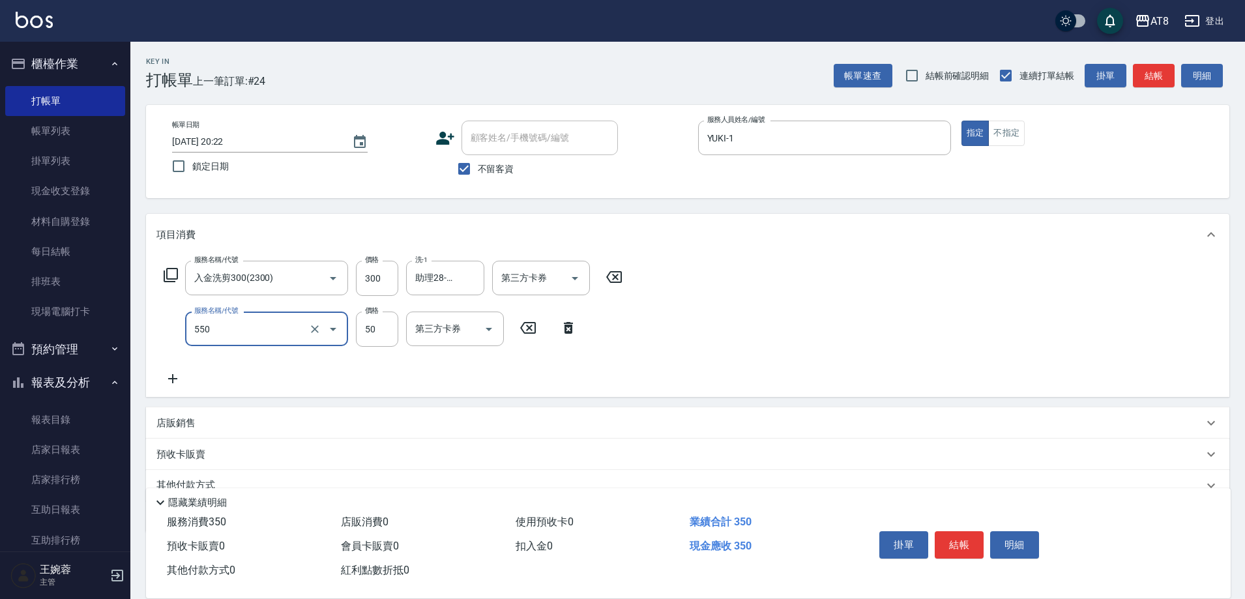
type input "精油或深層(550)"
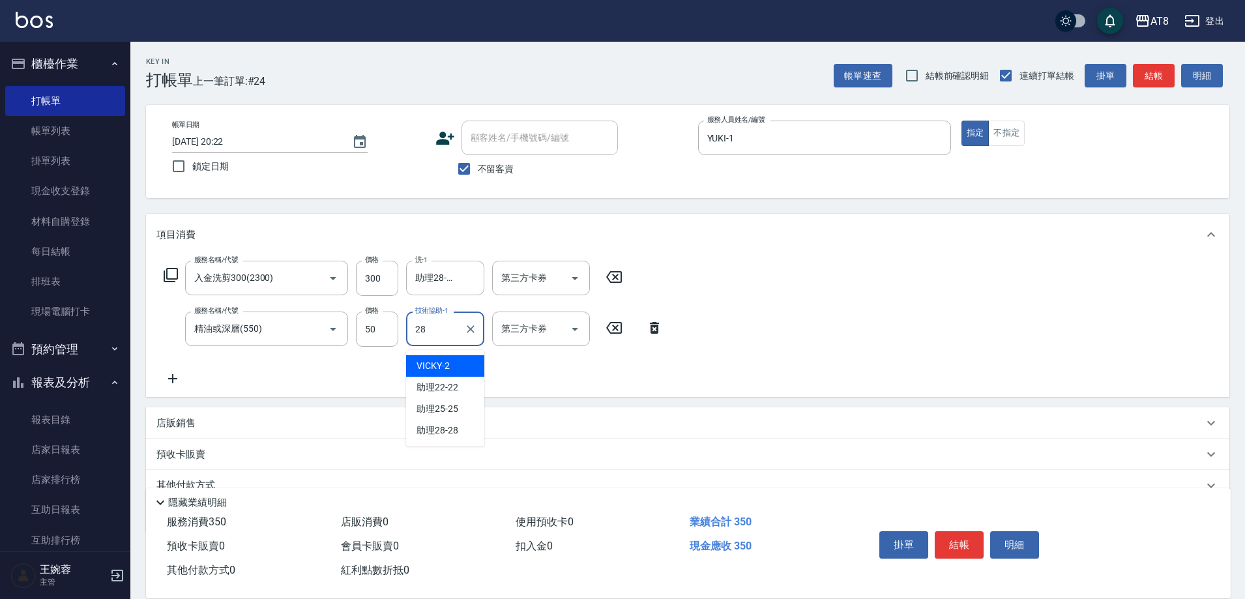
type input "助理28-28"
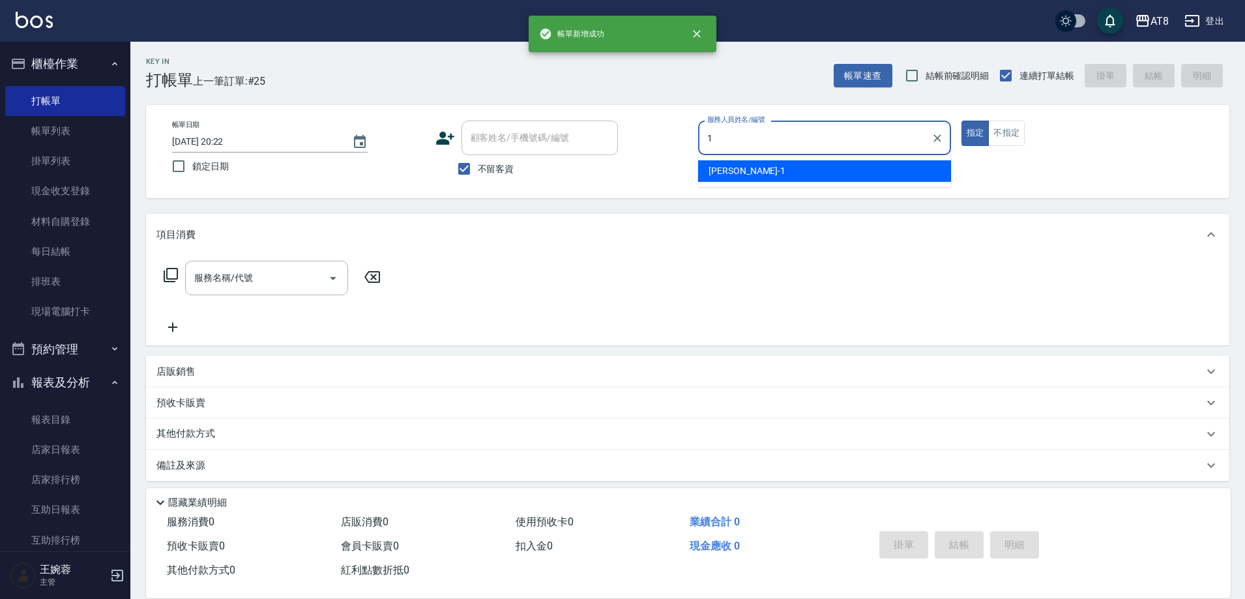
type input "YUKI-1"
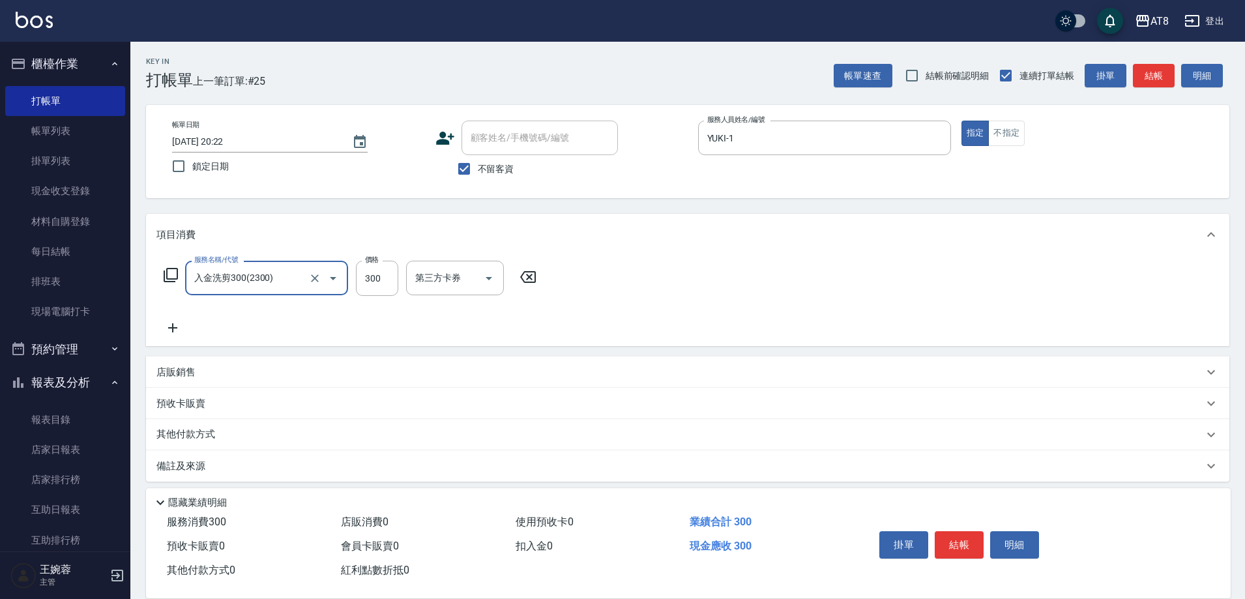
type input "入金洗剪300(2300)"
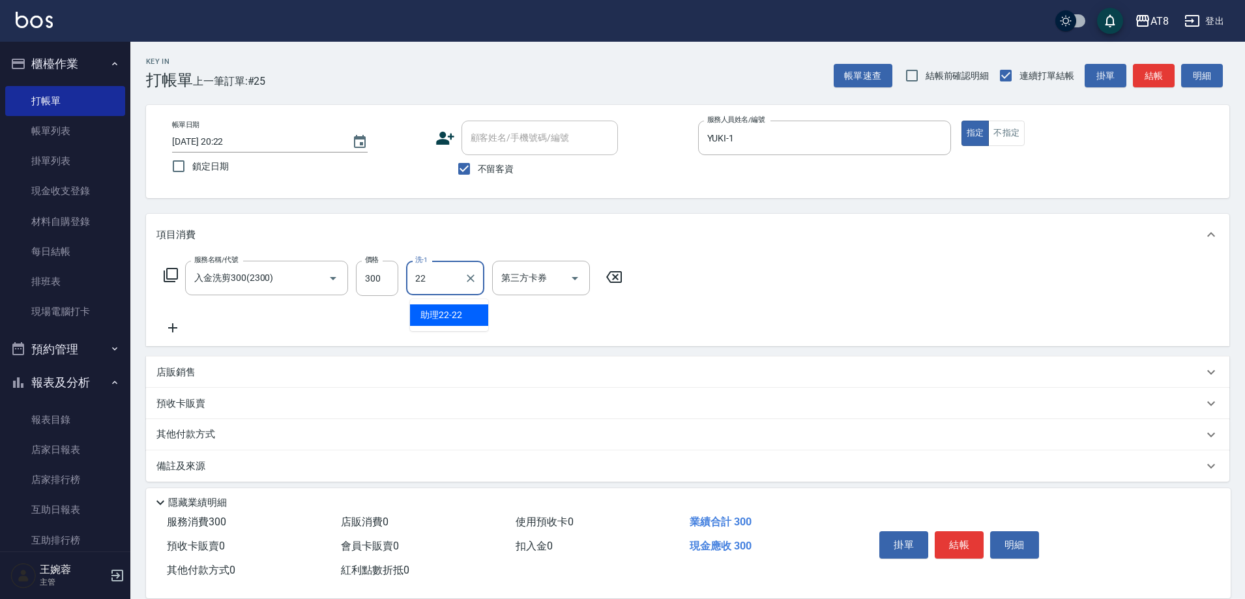
type input "助理22-22"
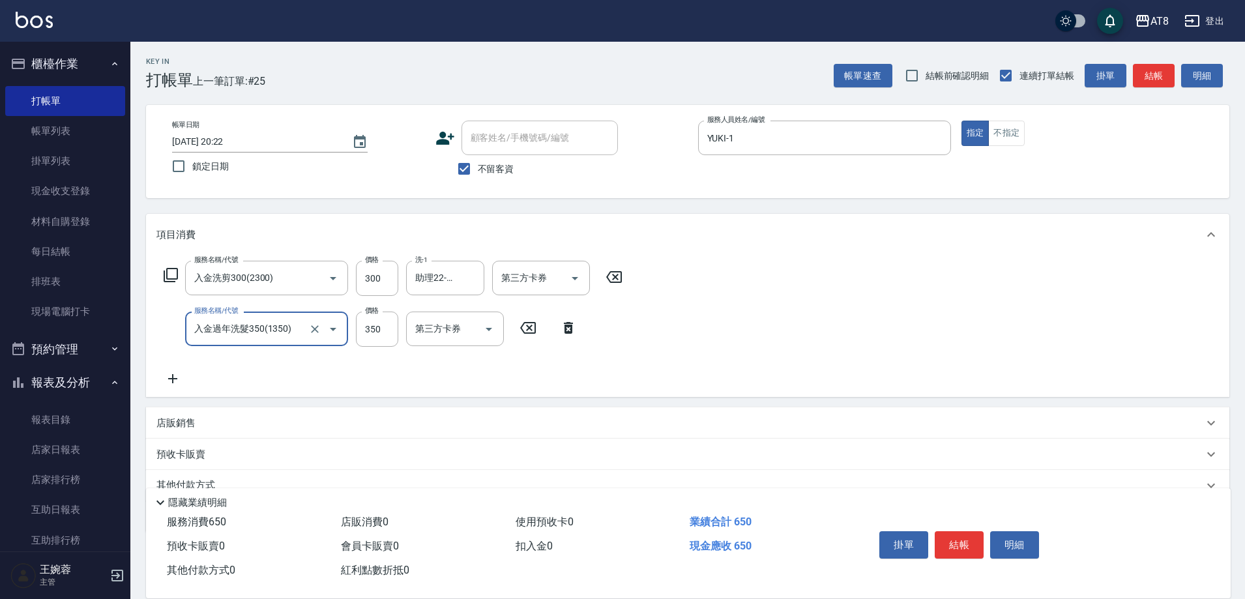
type input "入金過年洗髮350(1350)"
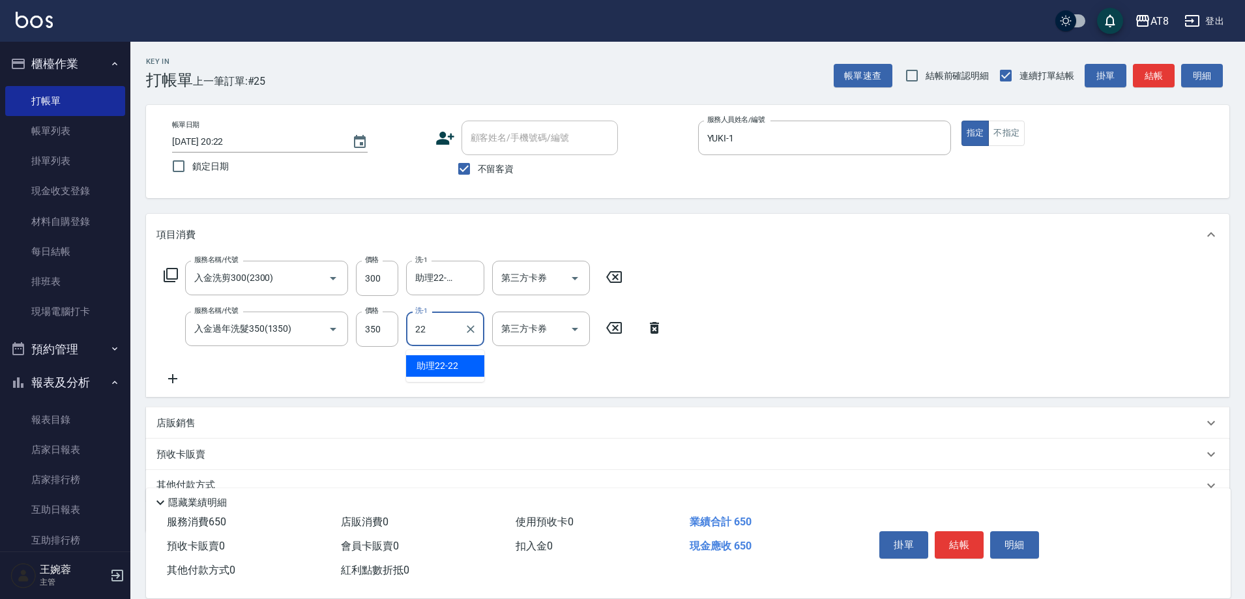
type input "助理22-22"
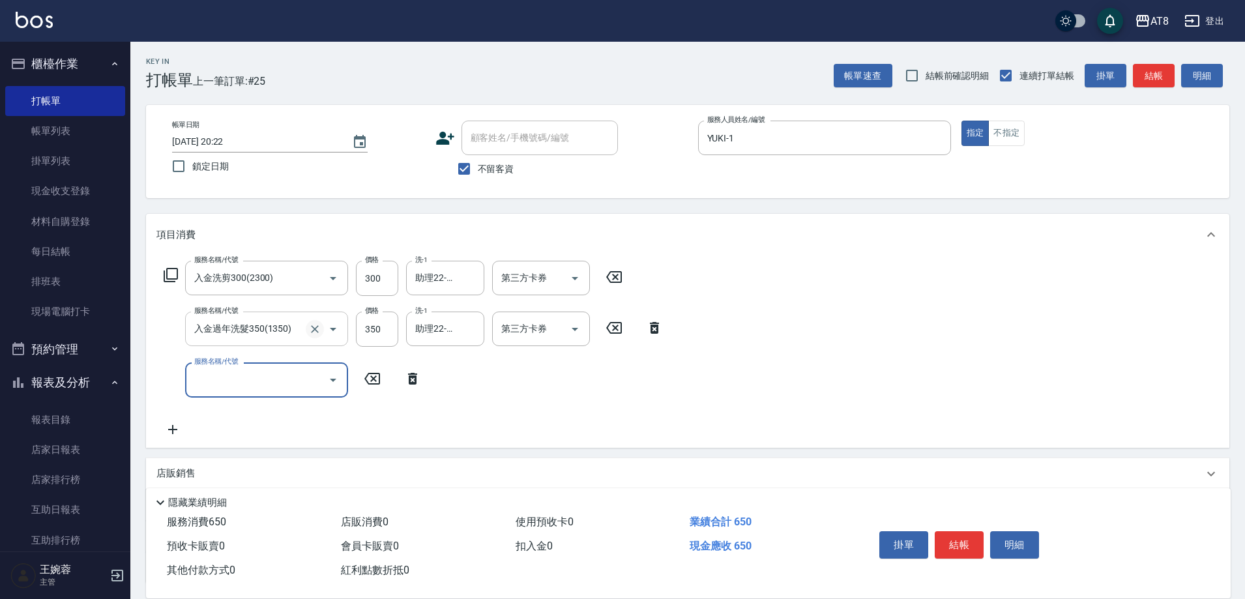
click at [314, 333] on icon "Clear" at bounding box center [314, 329] width 13 height 13
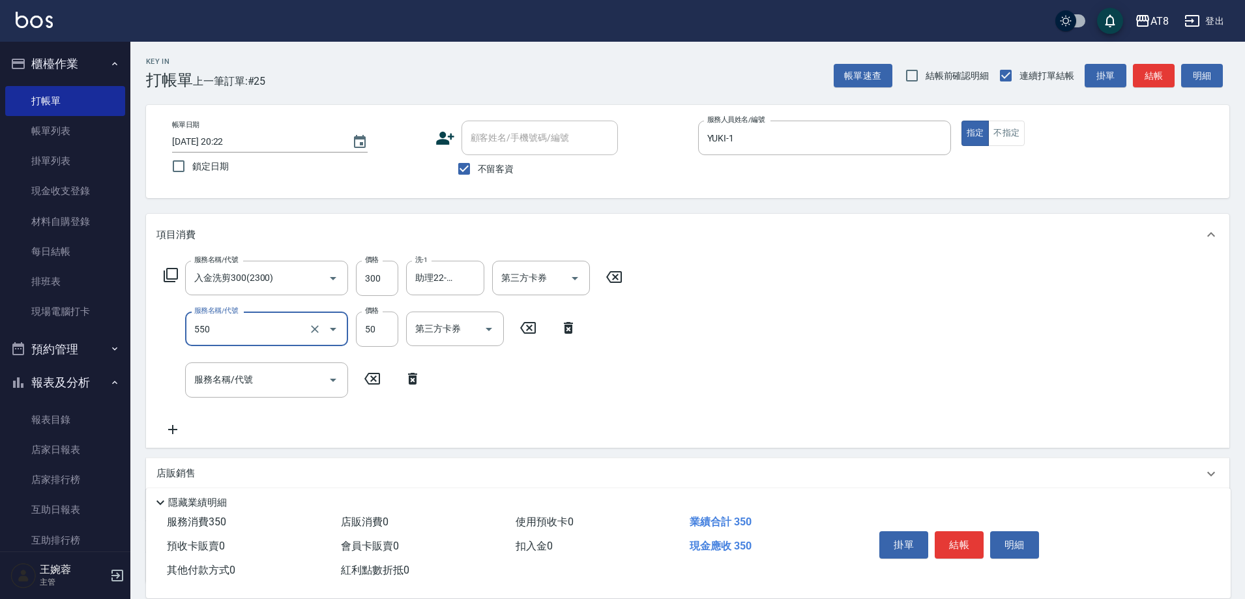
type input "精油或深層(550)"
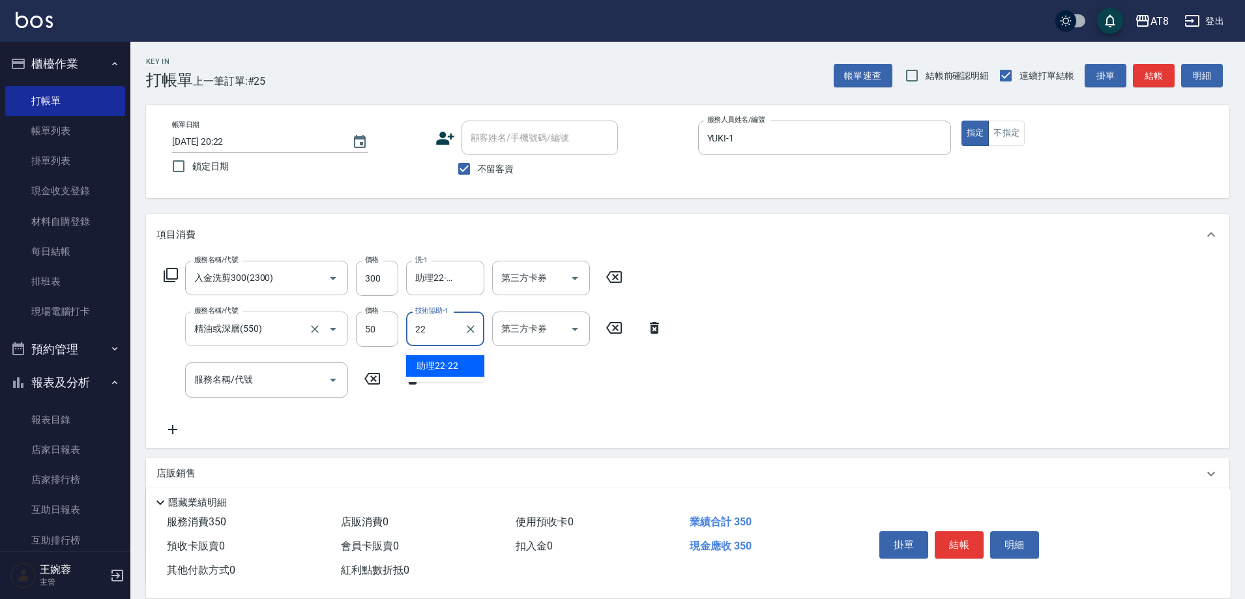
type input "助理22-22"
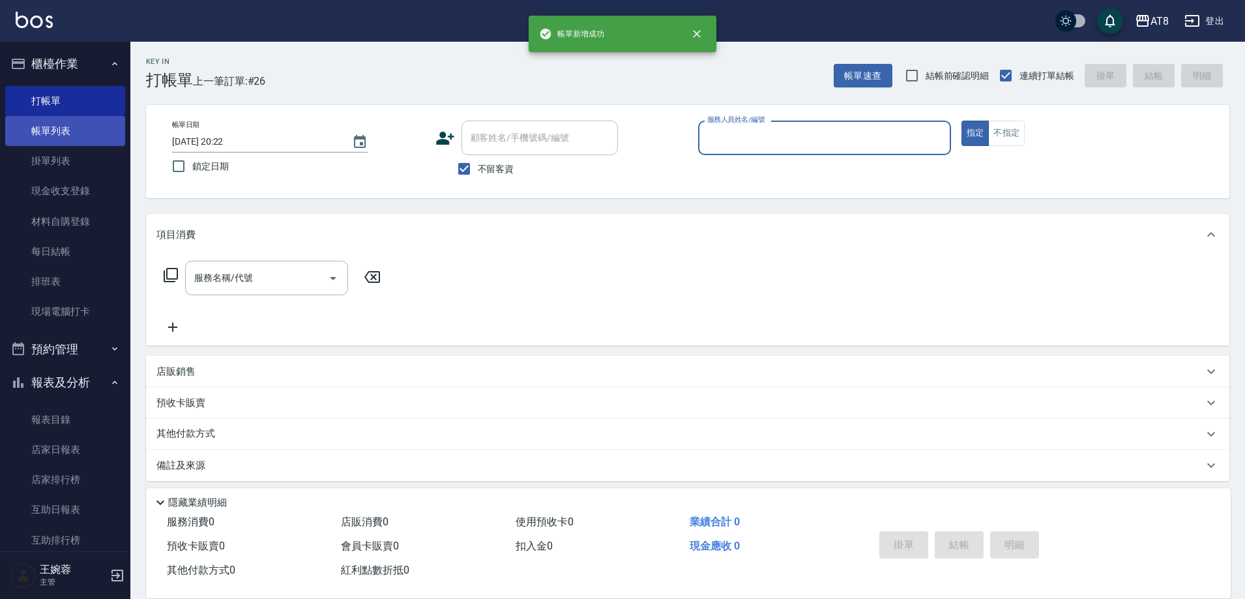
click at [82, 134] on link "帳單列表" at bounding box center [65, 131] width 120 height 30
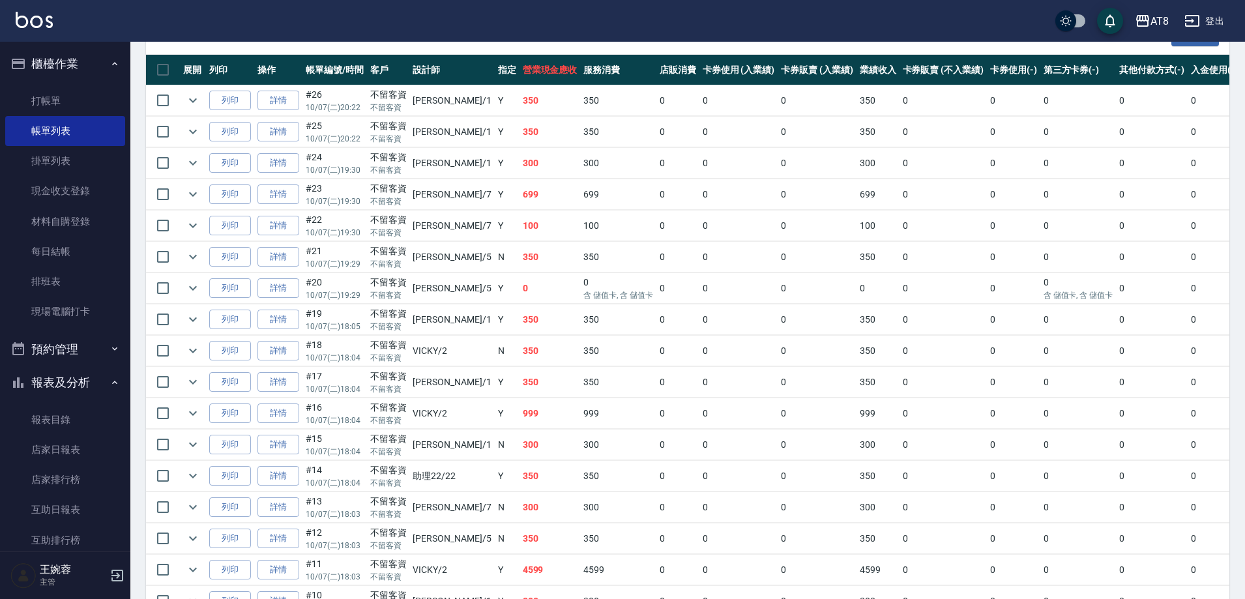
scroll to position [304, 0]
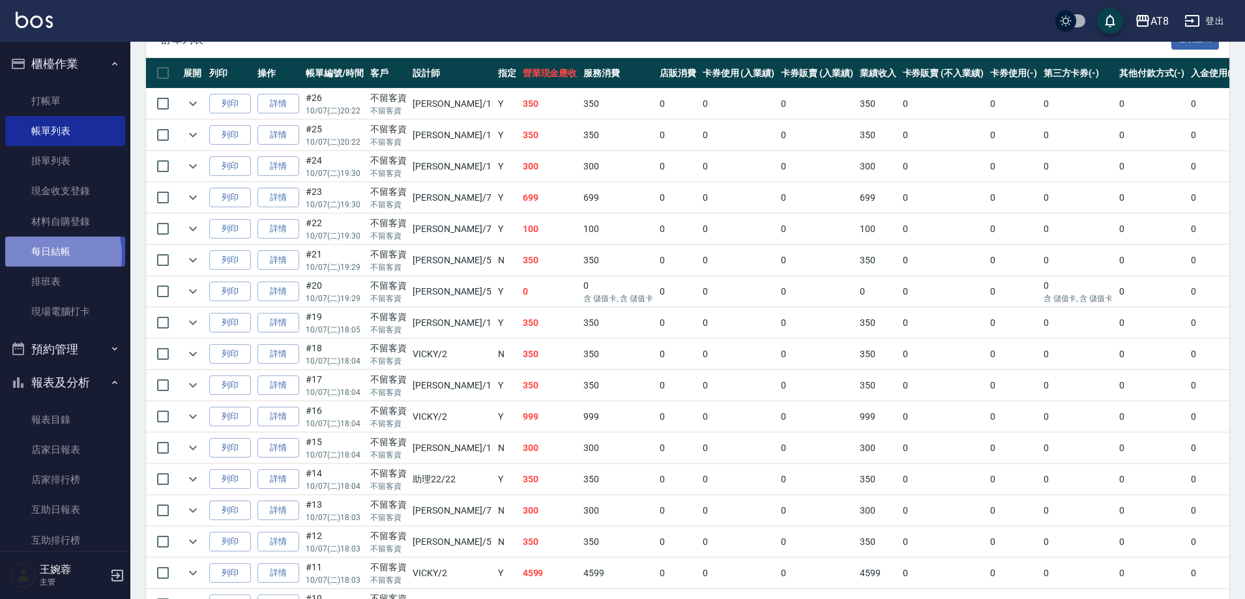
click at [40, 256] on link "每日結帳" at bounding box center [65, 252] width 120 height 30
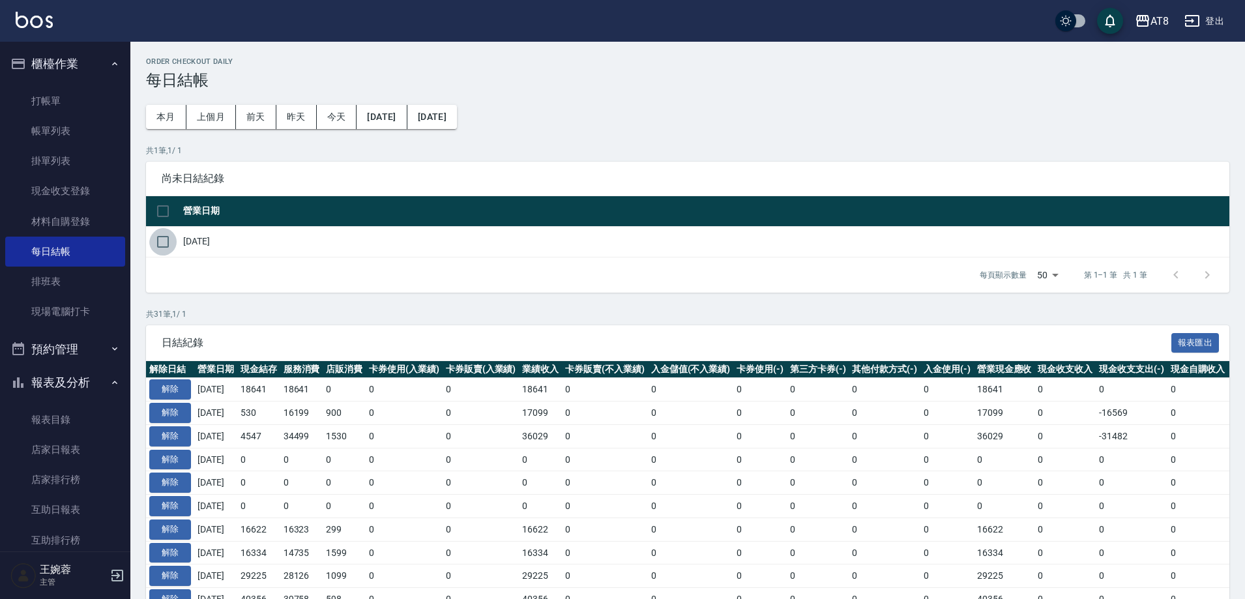
click at [176, 243] on input "checkbox" at bounding box center [162, 241] width 27 height 27
checkbox input "true"
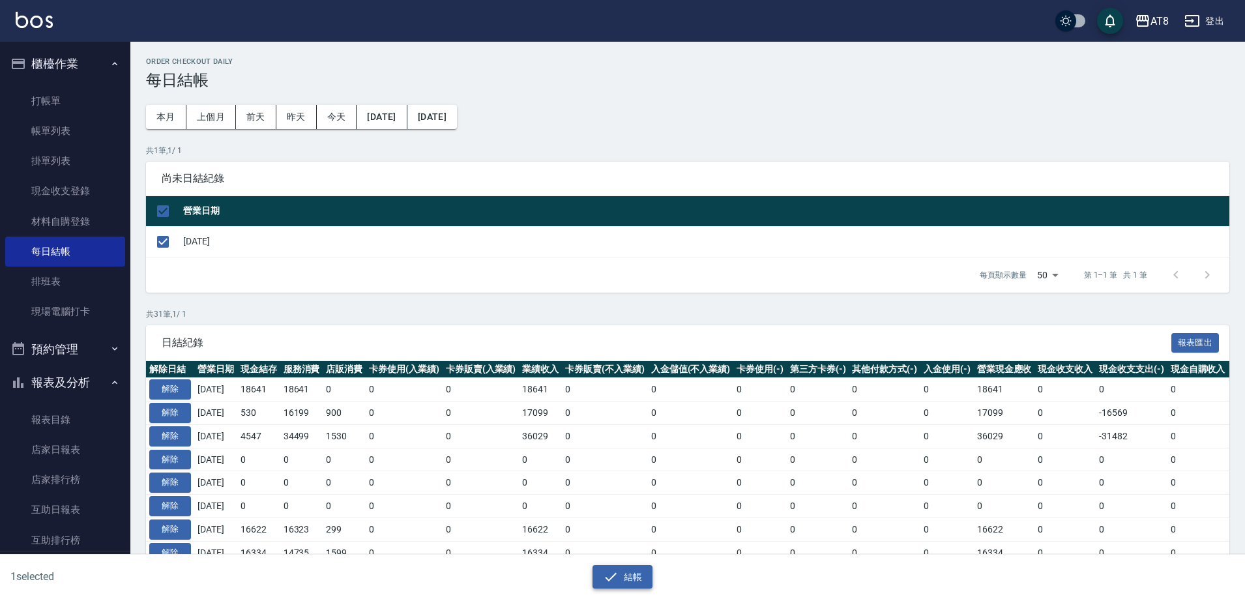
click at [638, 569] on button "結帳" at bounding box center [623, 577] width 61 height 24
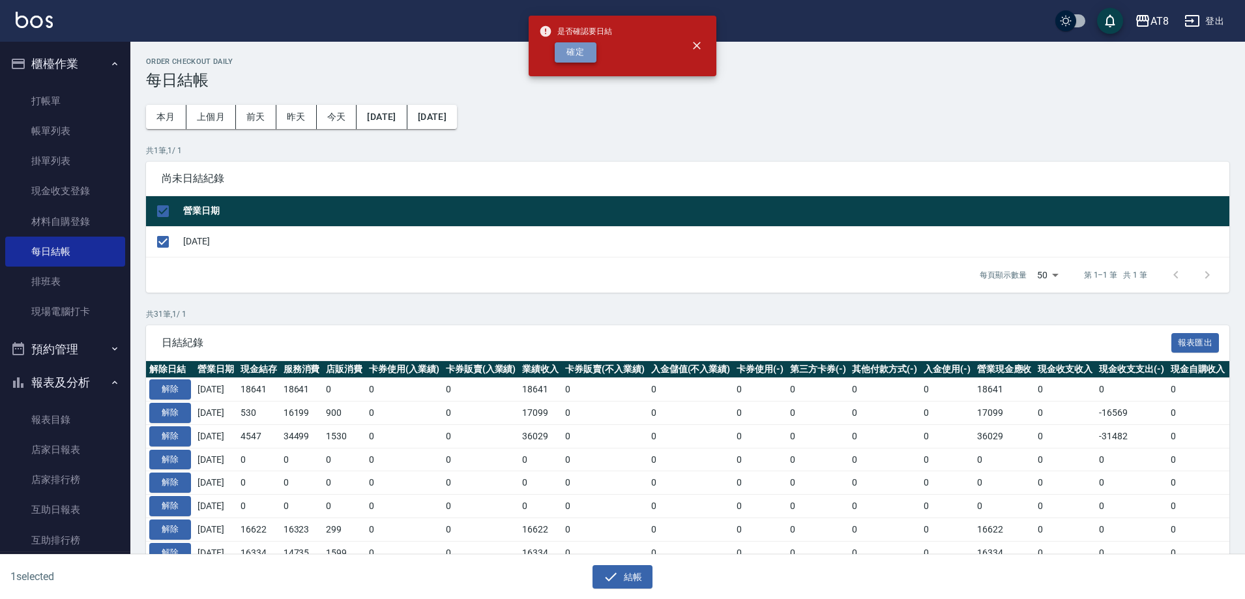
click at [576, 57] on button "確定" at bounding box center [576, 52] width 42 height 20
checkbox input "false"
